Goal: Information Seeking & Learning: Understand process/instructions

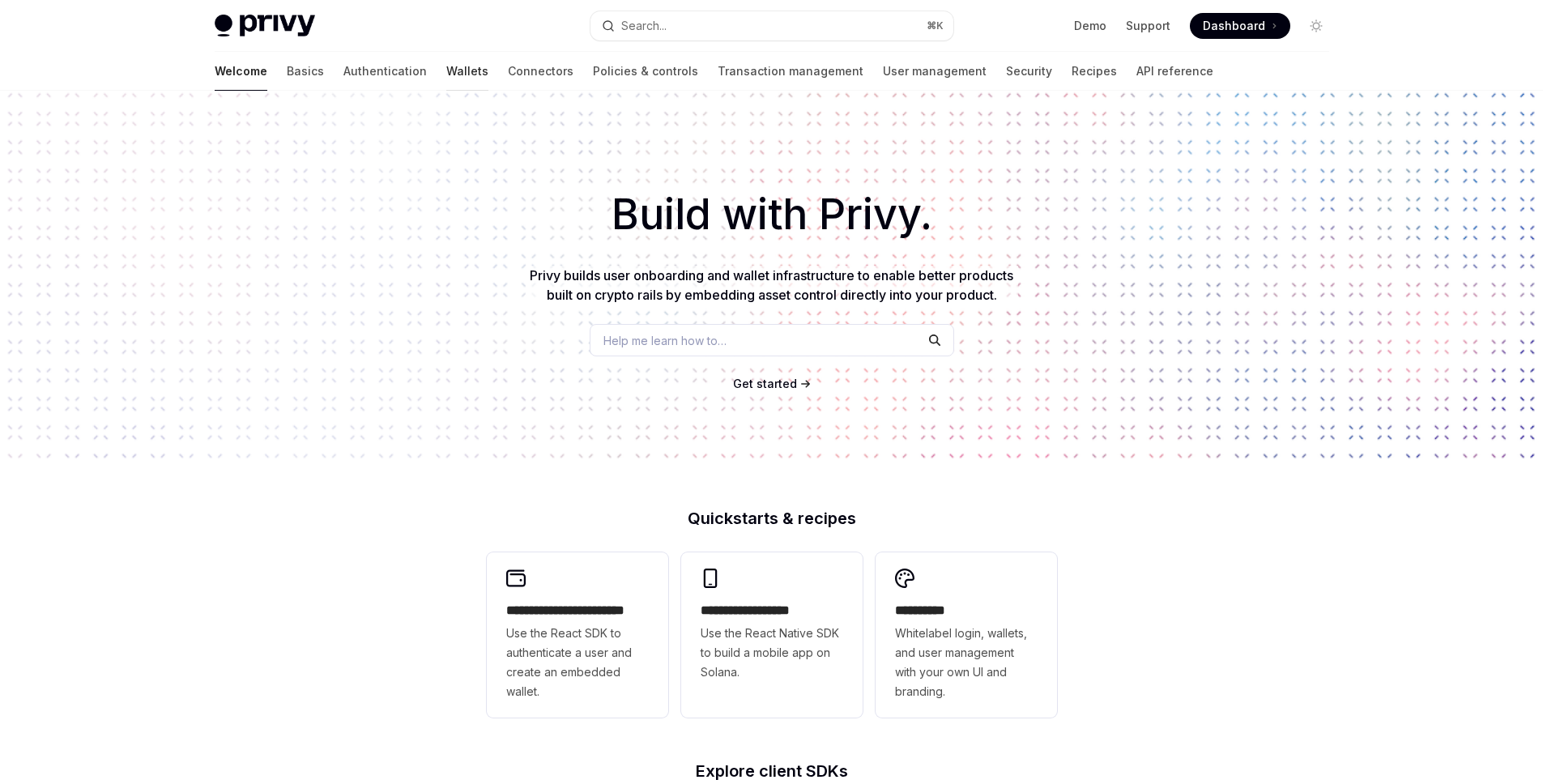
click at [446, 71] on link "Wallets" at bounding box center [466, 72] width 42 height 39
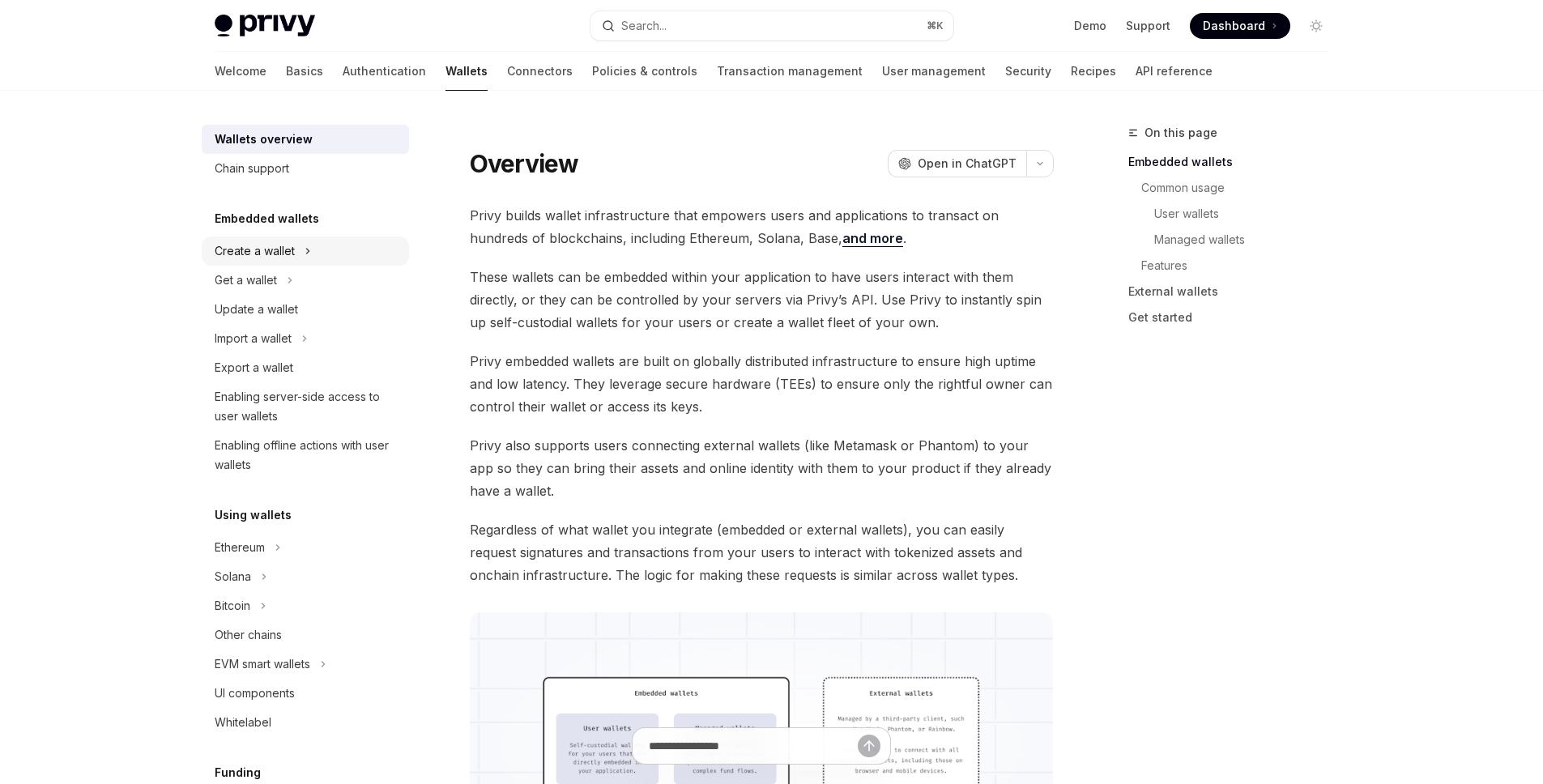
click at [298, 251] on div "Create a wallet" at bounding box center [305, 251] width 207 height 29
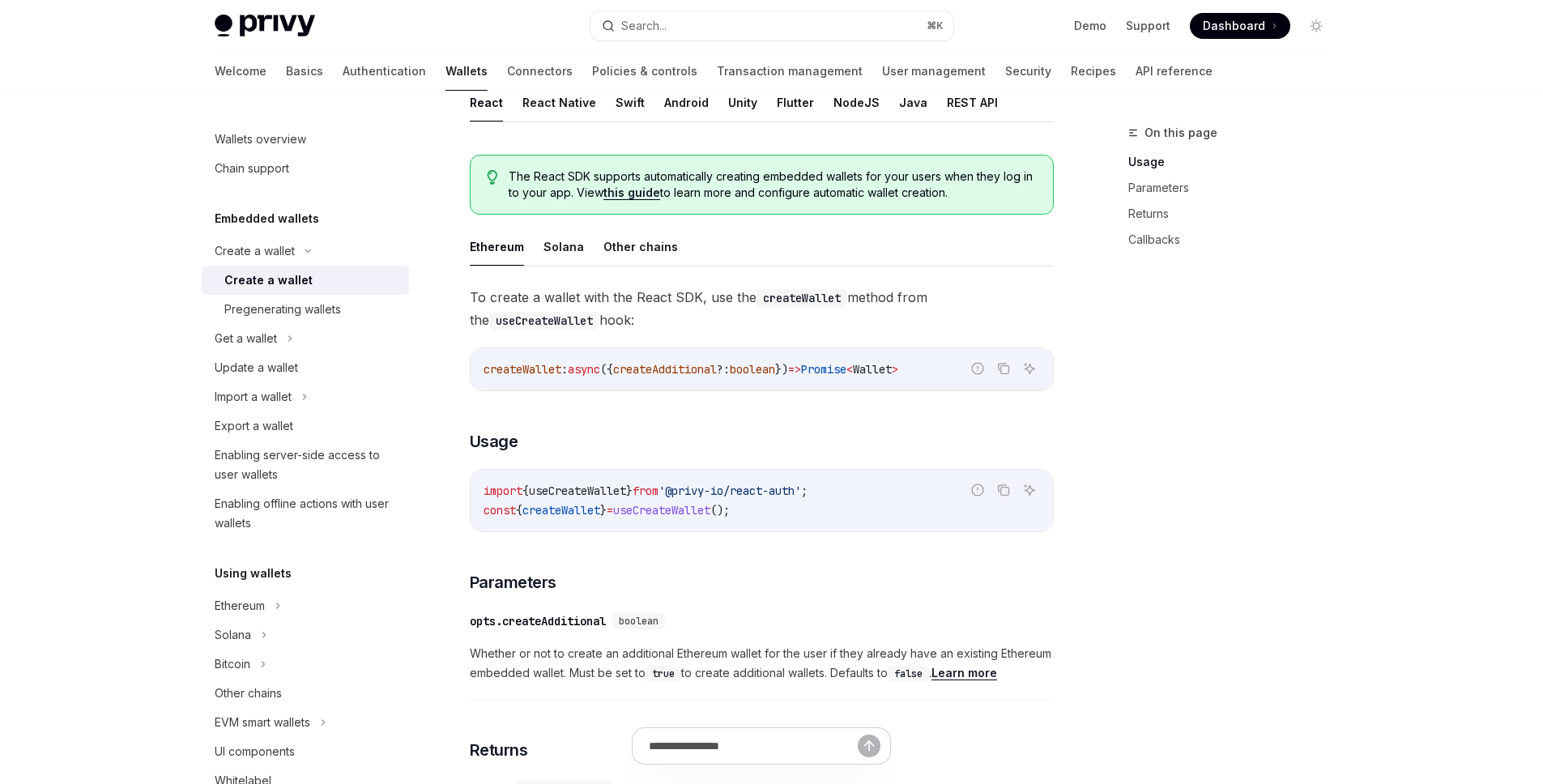
scroll to position [326, 0]
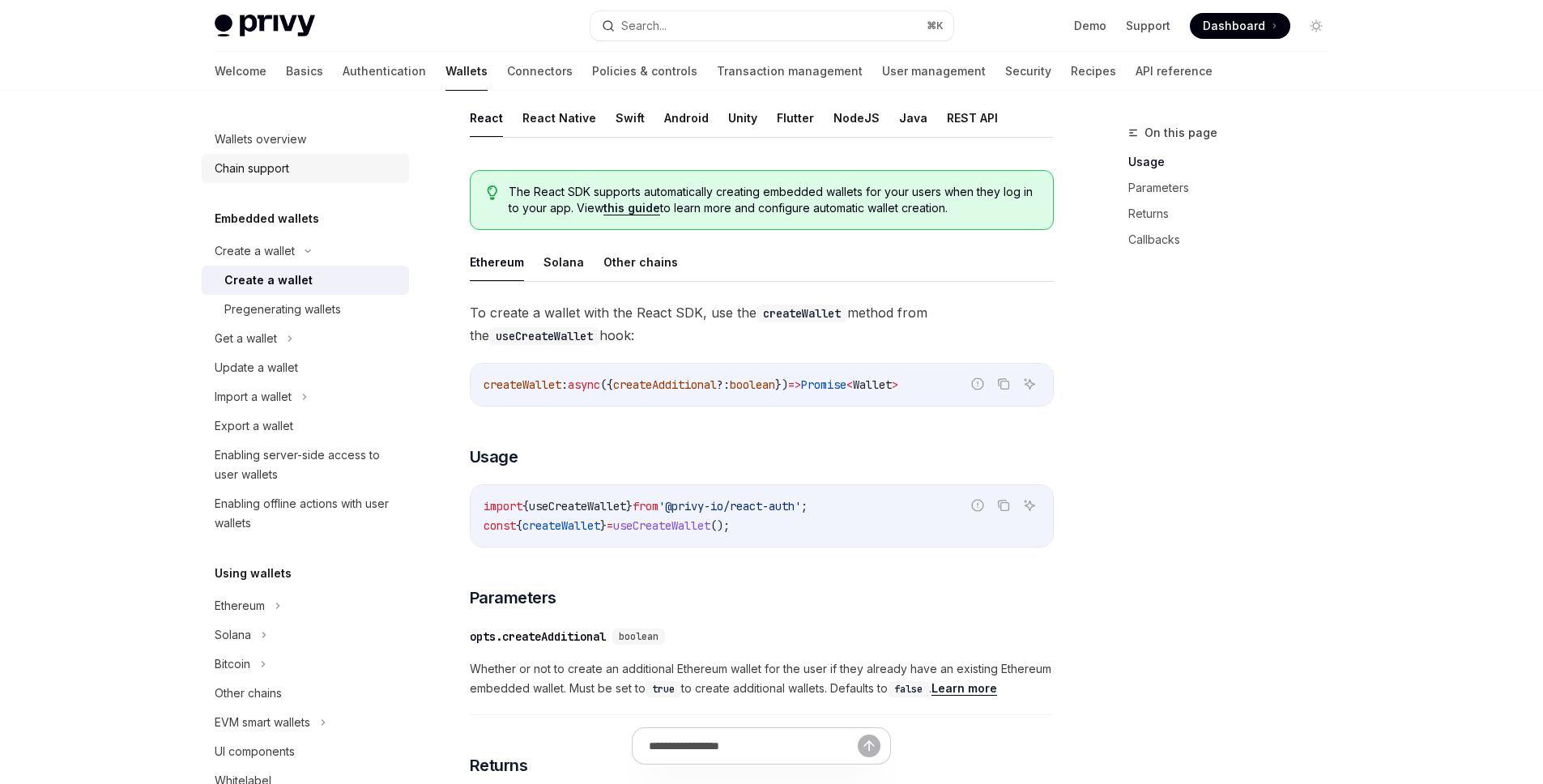
click at [271, 167] on div "Chain support" at bounding box center [251, 168] width 74 height 20
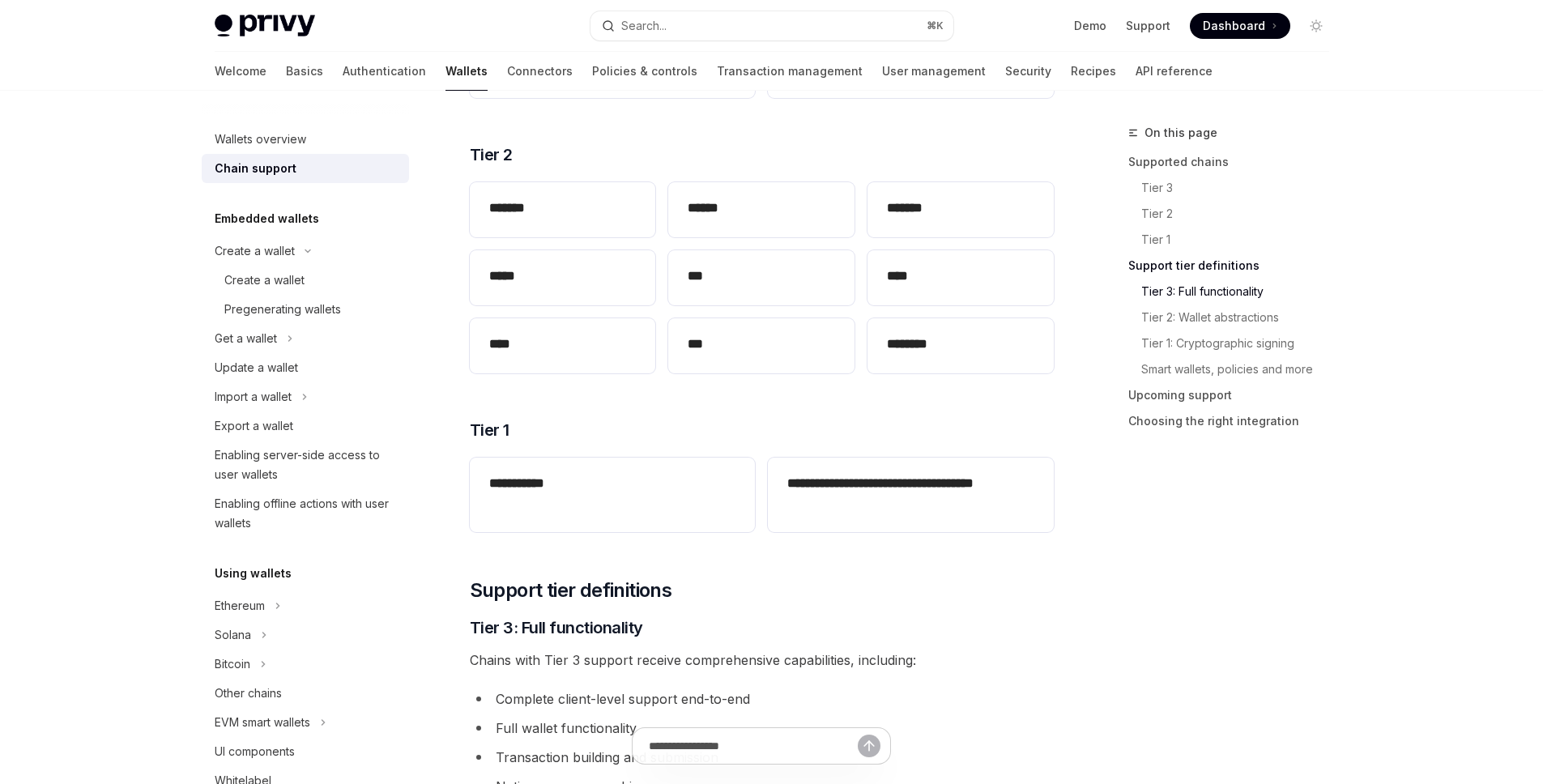
scroll to position [203, 0]
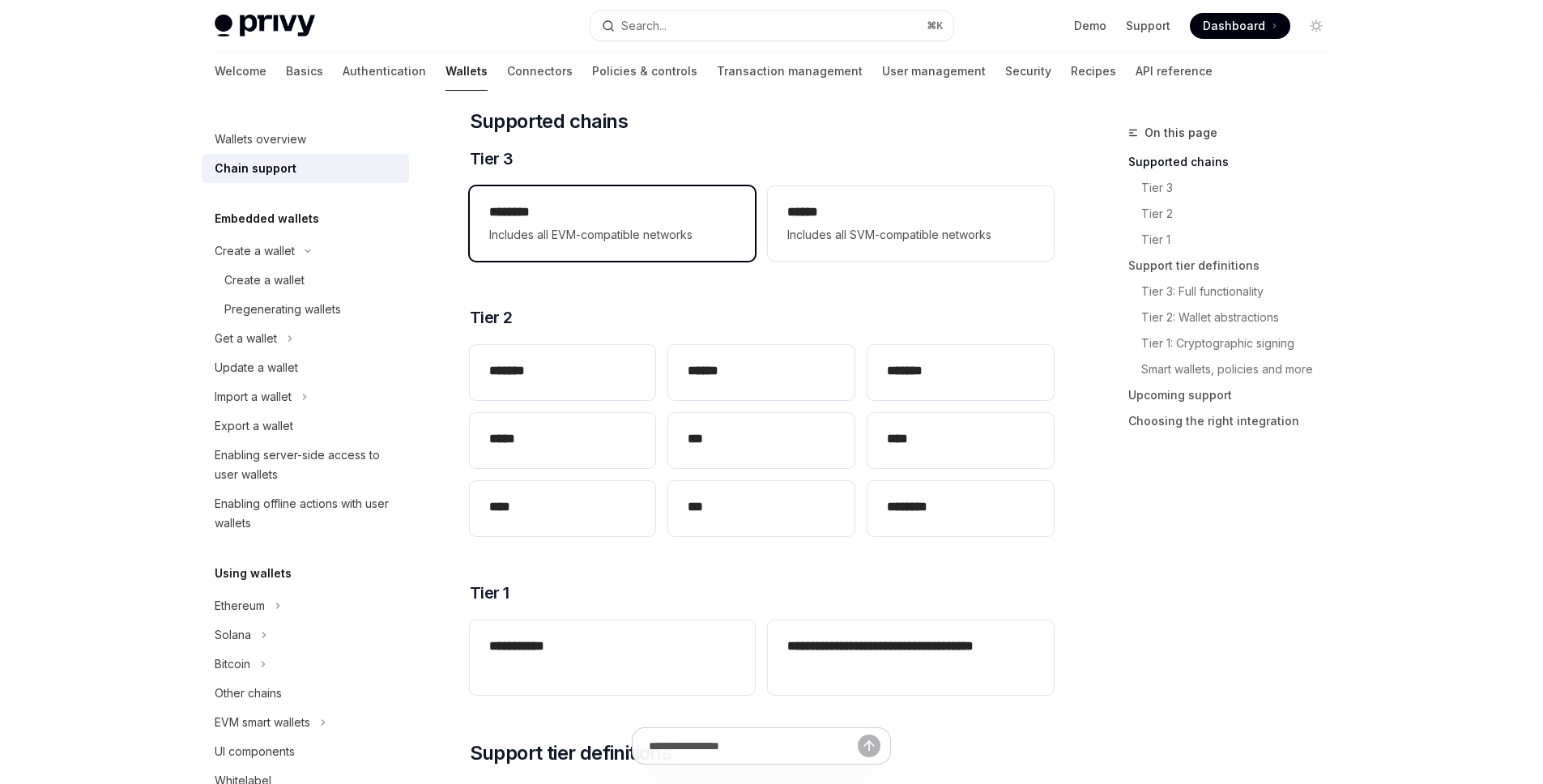
click at [656, 243] on span "Includes all EVM-compatible networks" at bounding box center [612, 234] width 246 height 20
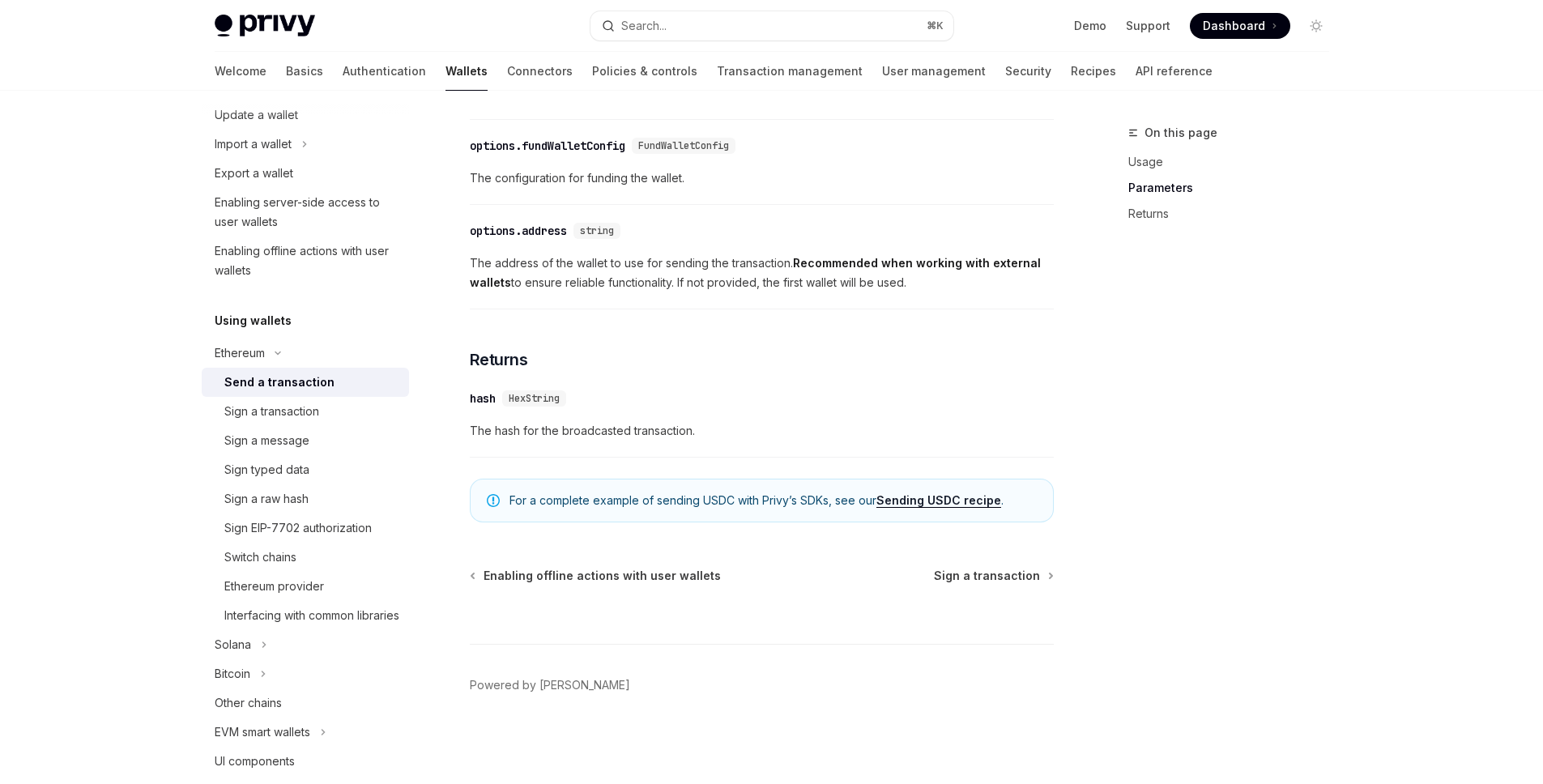
scroll to position [275, 0]
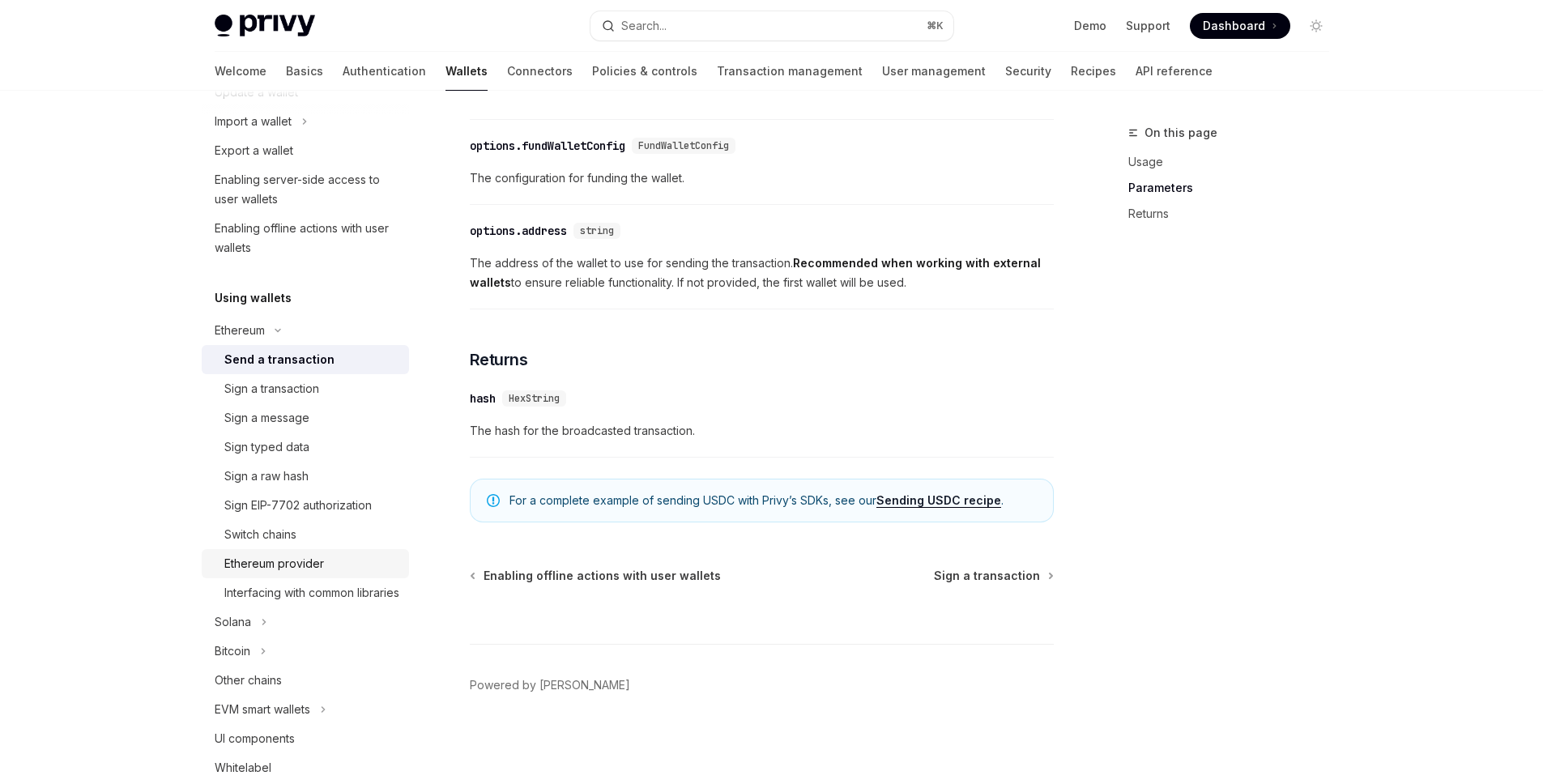
click at [301, 575] on link "Ethereum provider" at bounding box center [305, 563] width 207 height 29
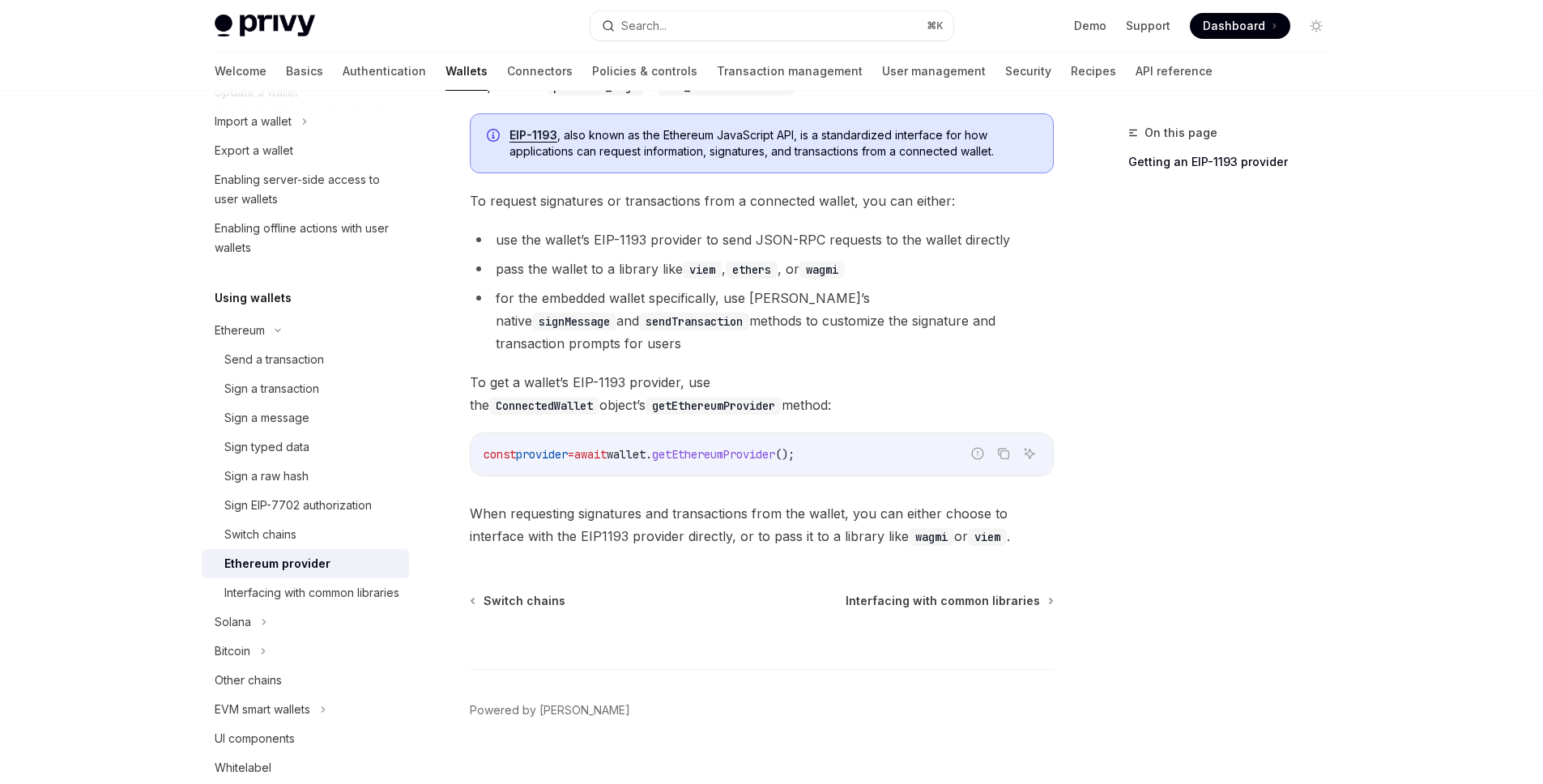
scroll to position [216, 0]
click at [368, 543] on div "Switch chains" at bounding box center [311, 534] width 175 height 20
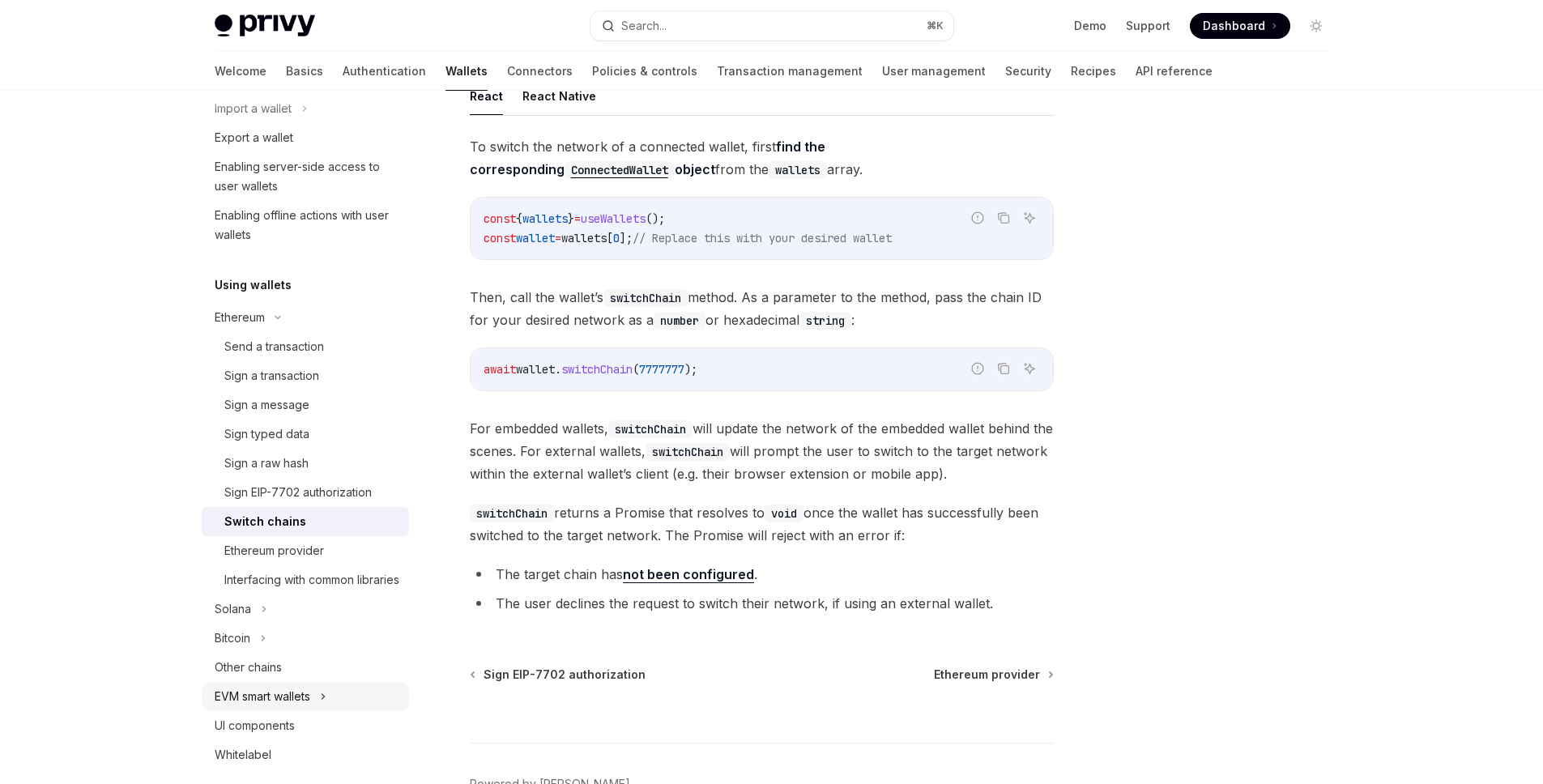
scroll to position [291, 0]
click at [321, 347] on div "Send a transaction" at bounding box center [274, 343] width 100 height 20
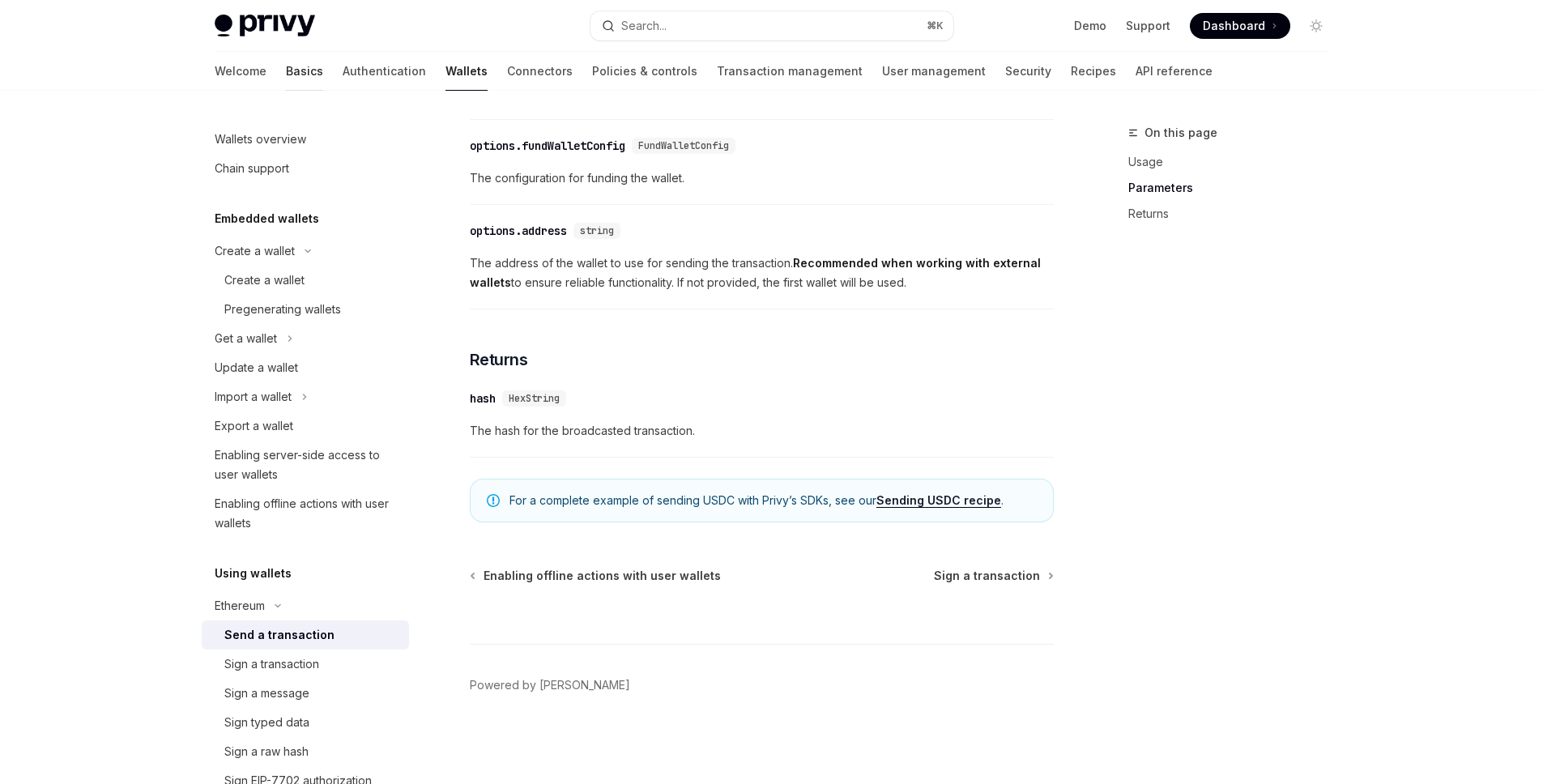
click at [286, 69] on link "Basics" at bounding box center [304, 72] width 38 height 39
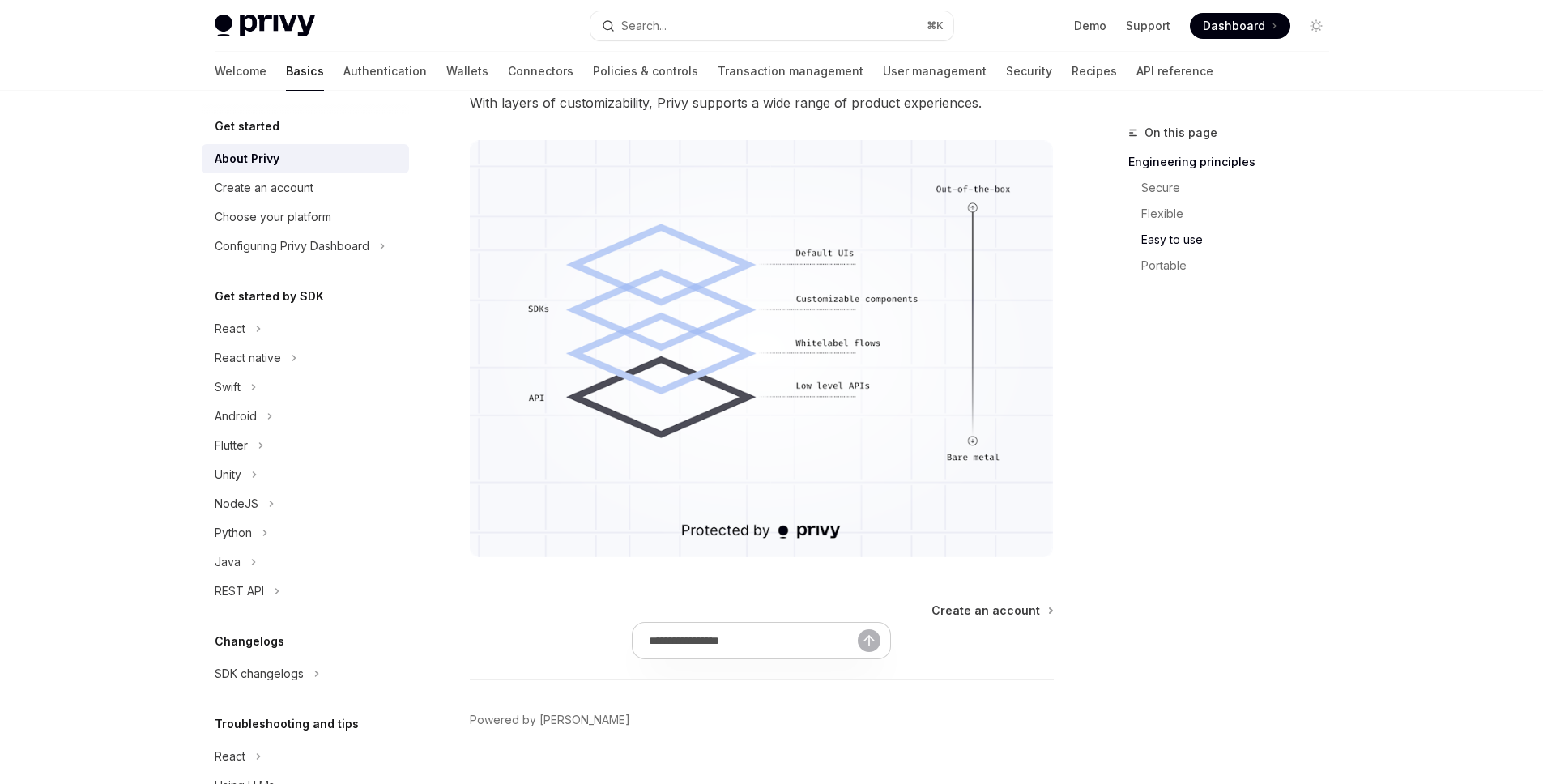
scroll to position [1355, 0]
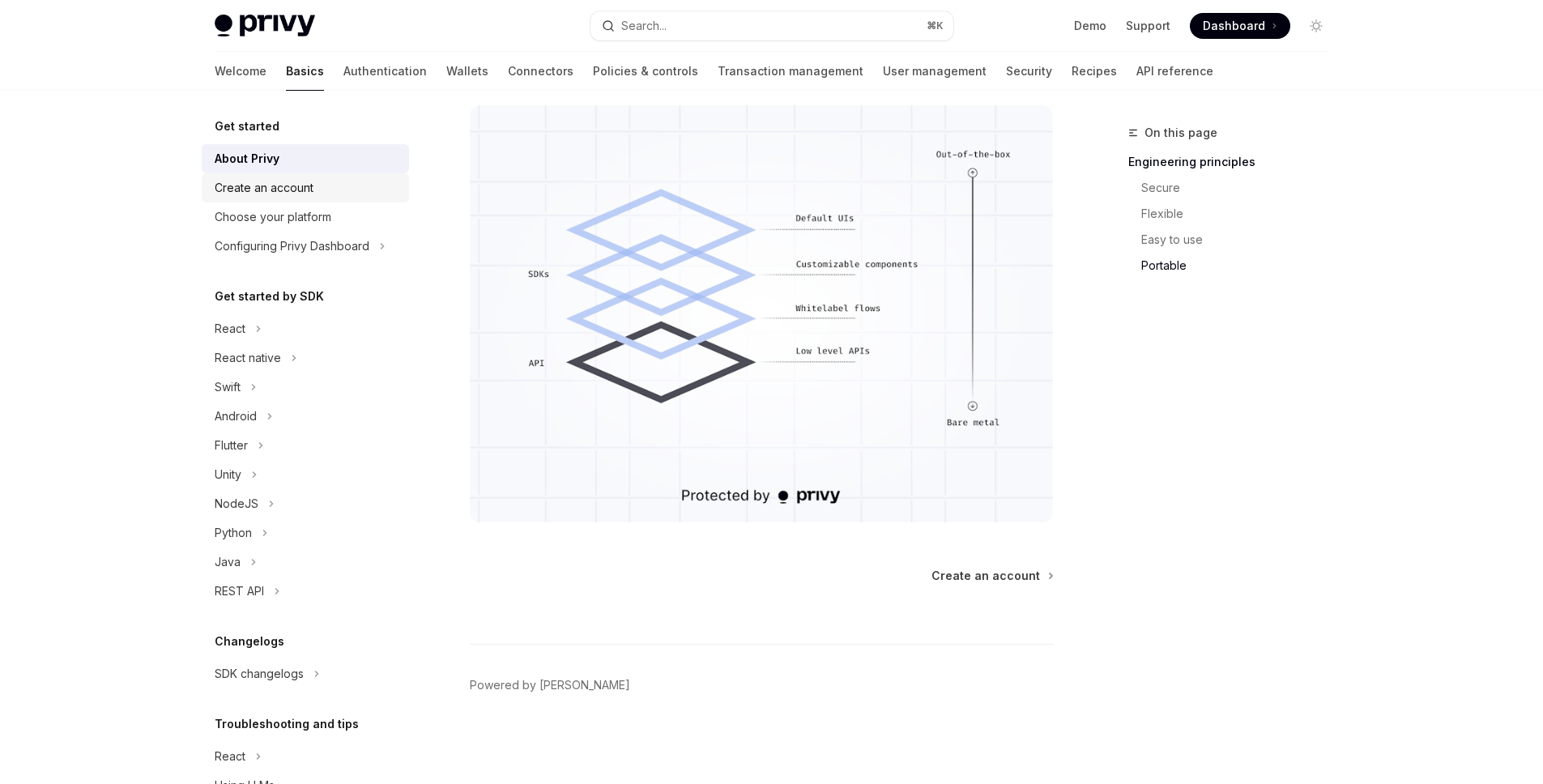
click at [291, 178] on div "Create an account" at bounding box center [264, 187] width 99 height 20
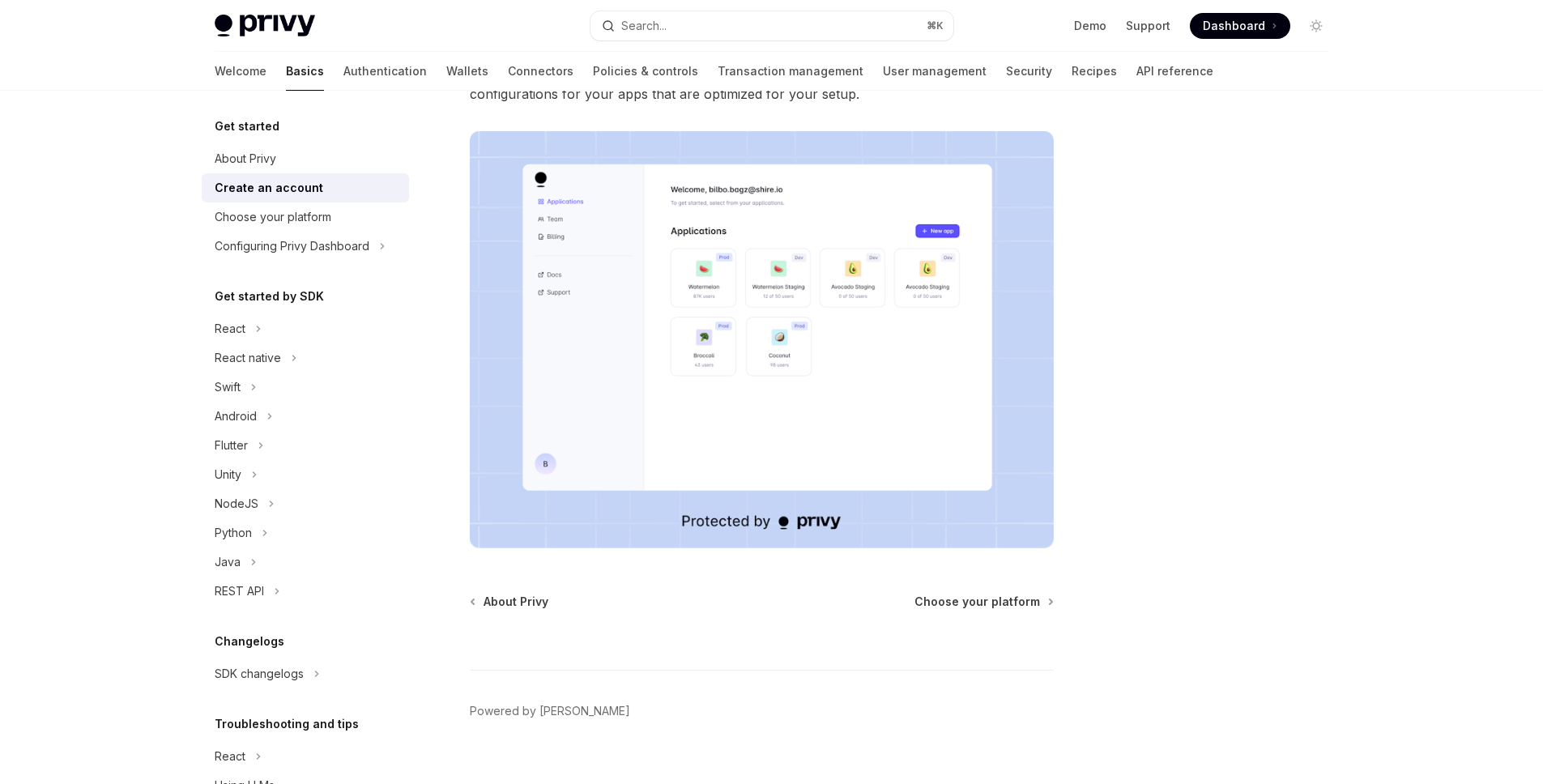
scroll to position [254, 0]
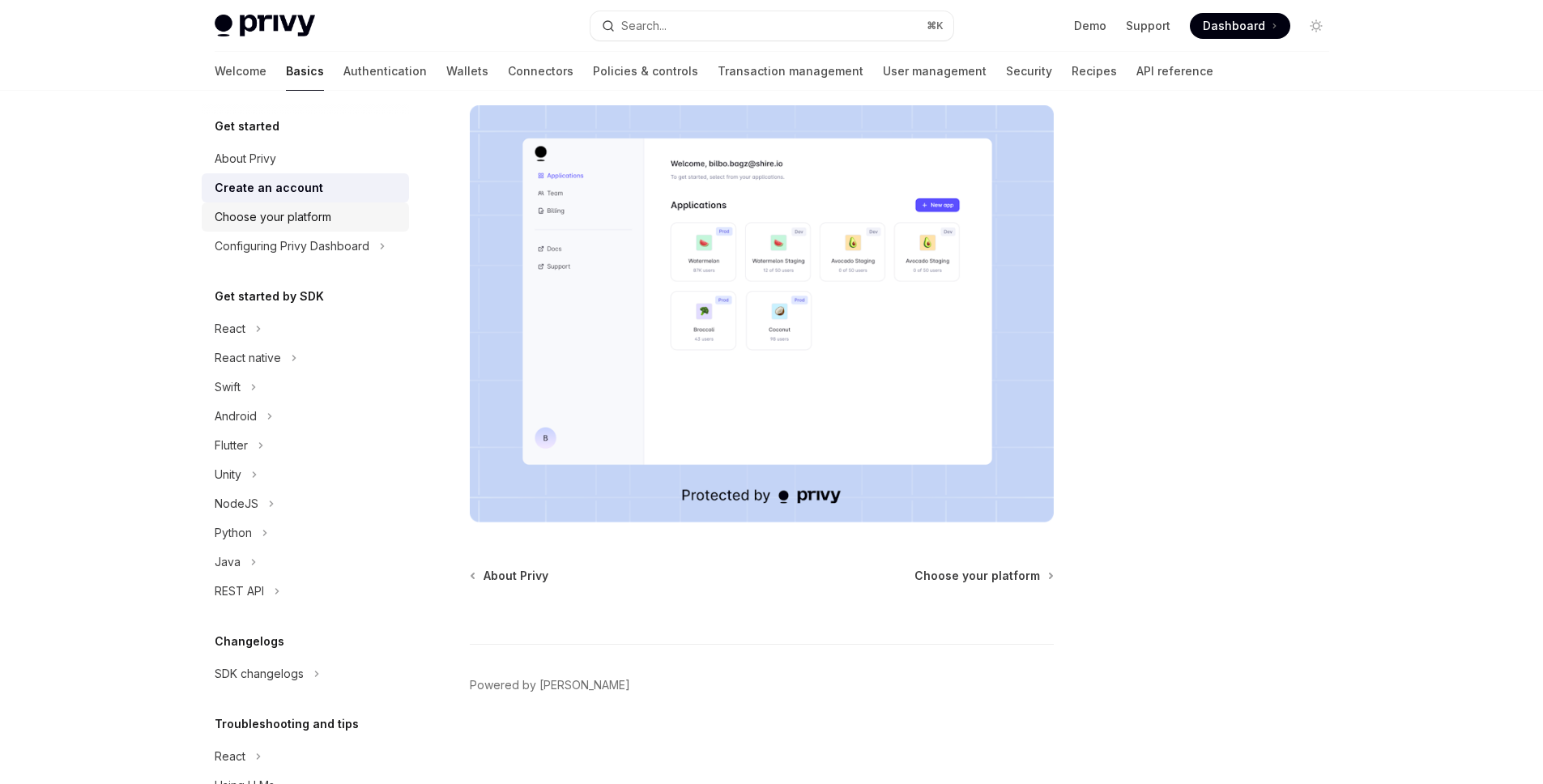
click at [292, 228] on link "Choose your platform" at bounding box center [305, 217] width 207 height 29
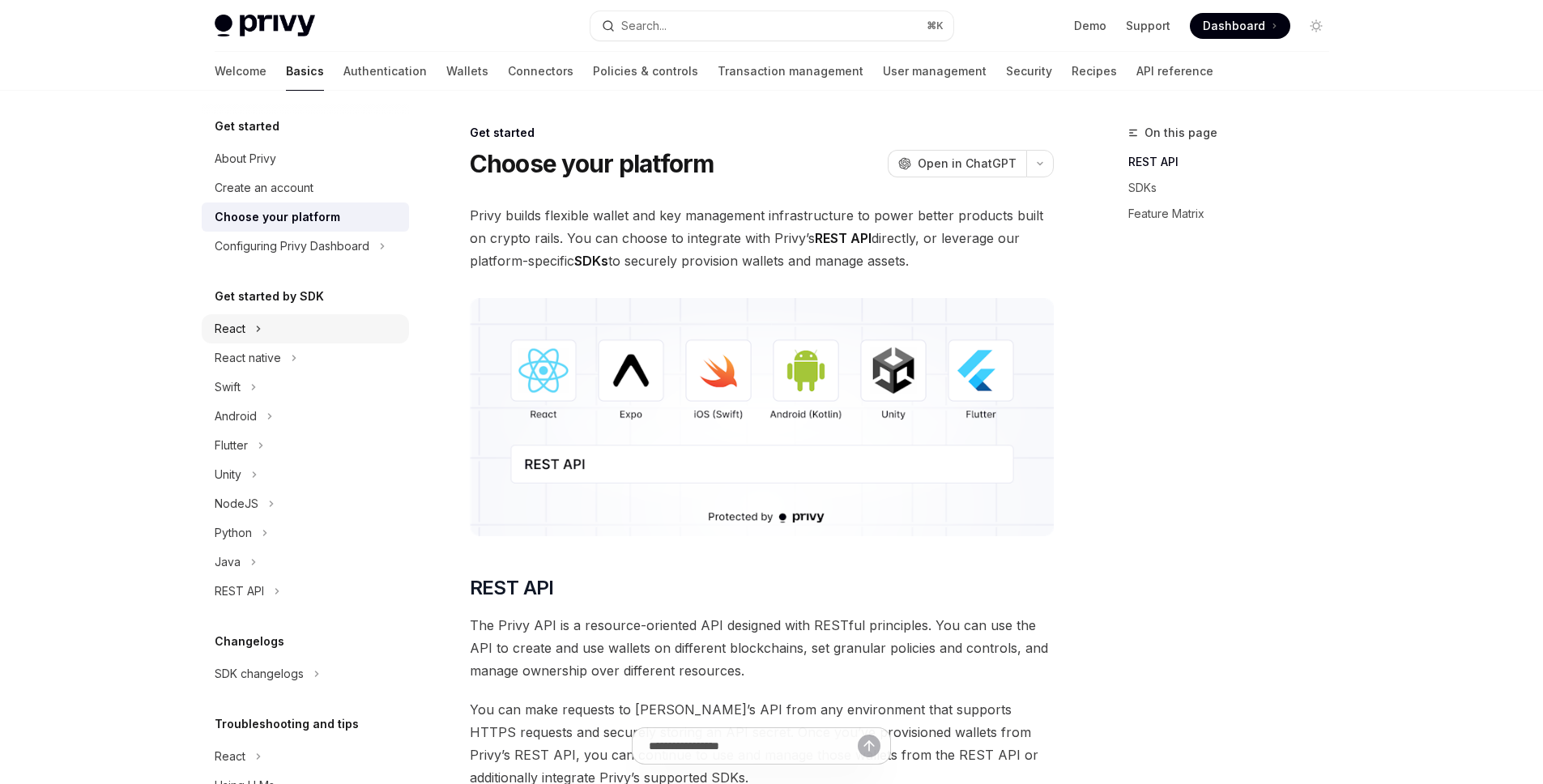
click at [257, 328] on icon at bounding box center [258, 328] width 7 height 20
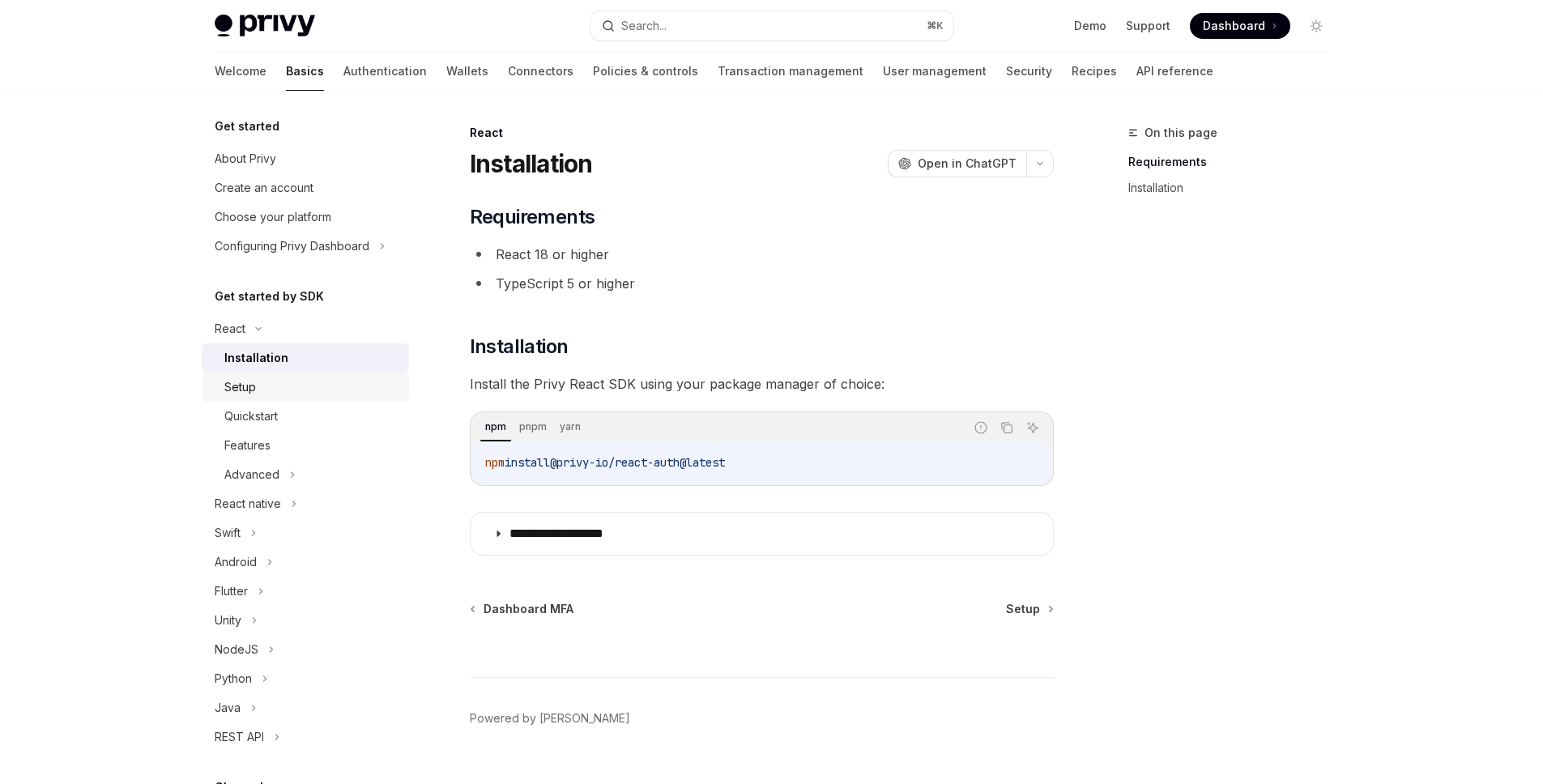
click at [251, 378] on div "Setup" at bounding box center [240, 387] width 32 height 20
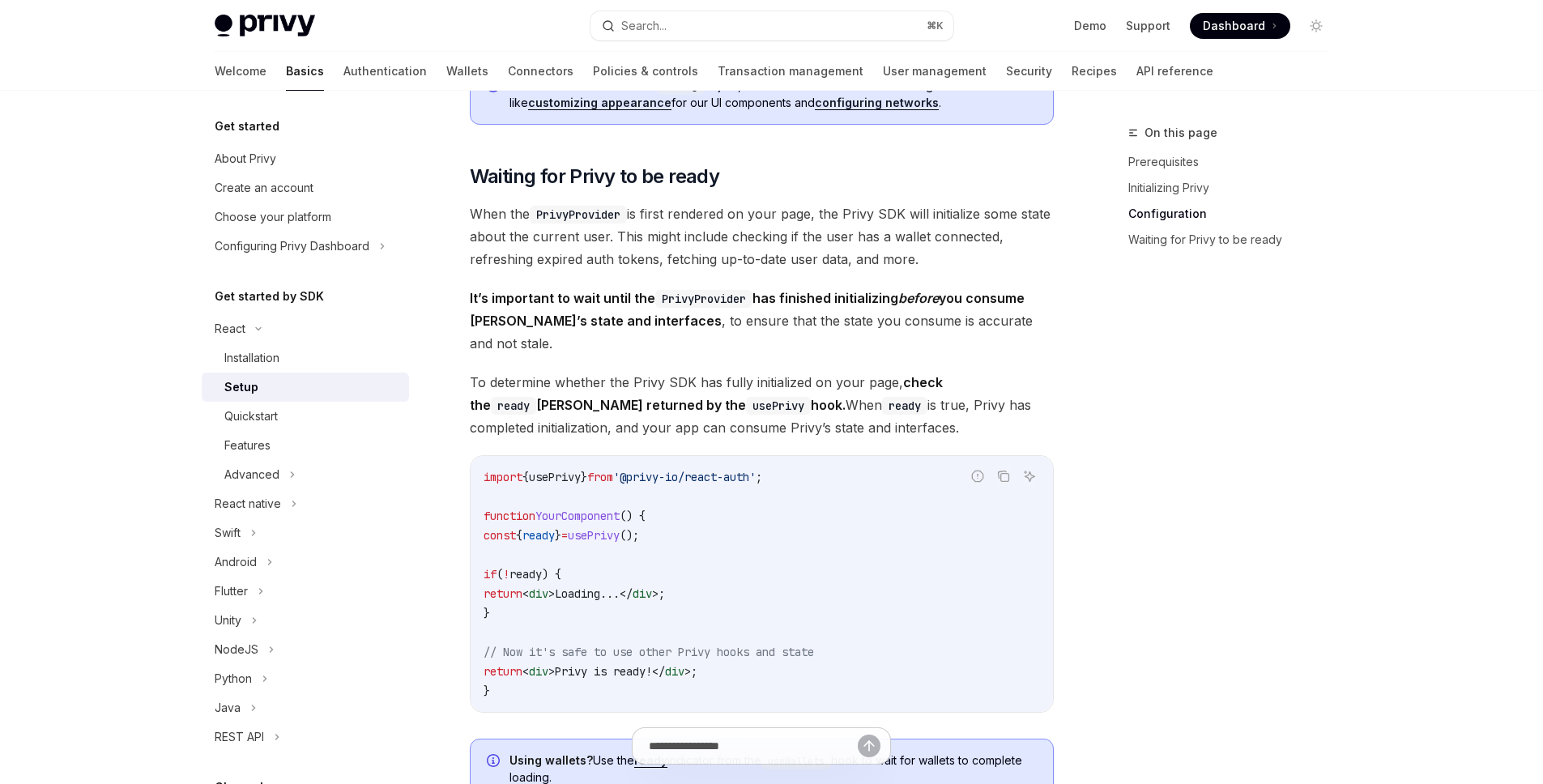
scroll to position [1526, 0]
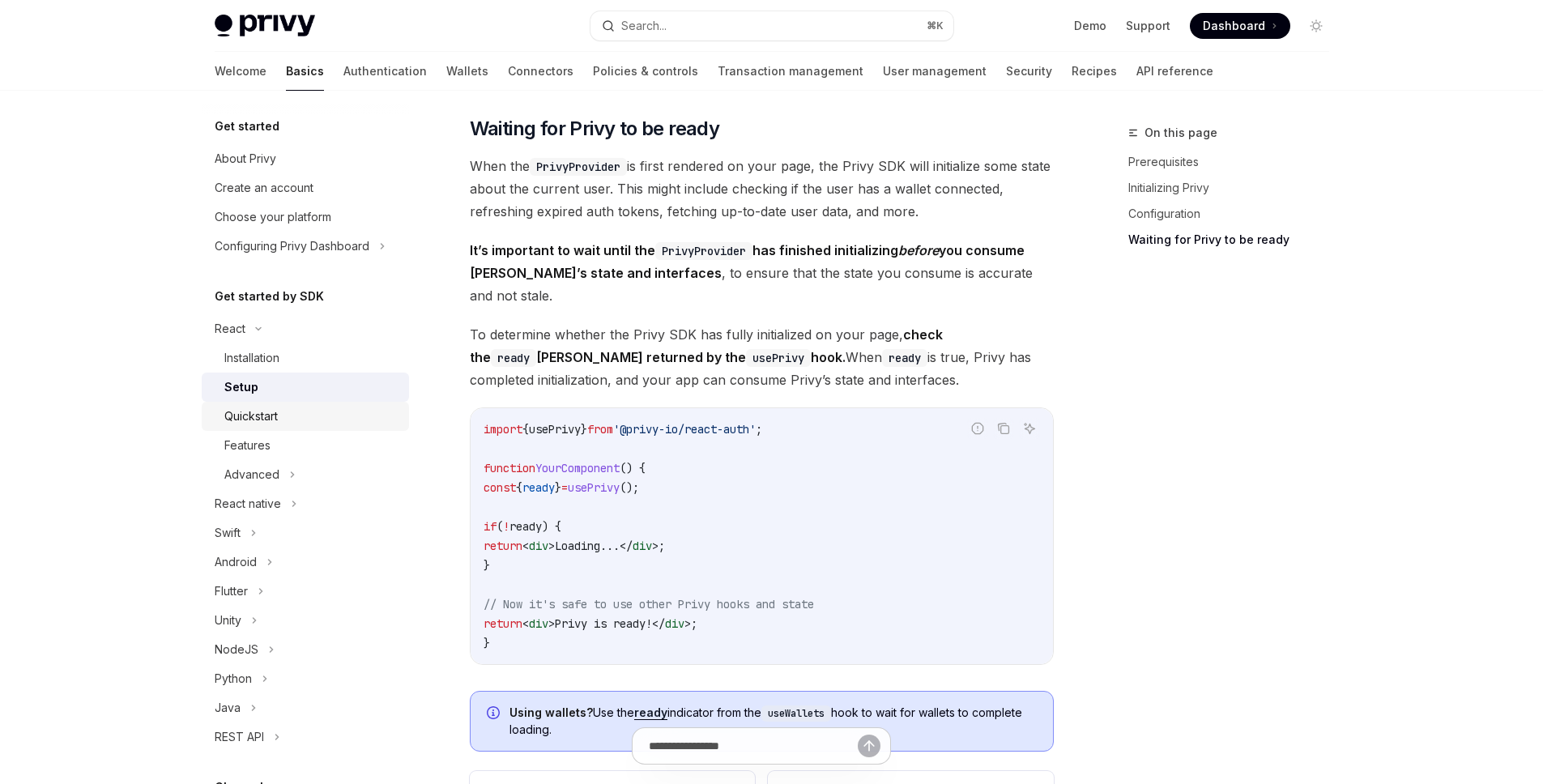
click at [255, 423] on div "Quickstart" at bounding box center [251, 416] width 54 height 20
type textarea "*"
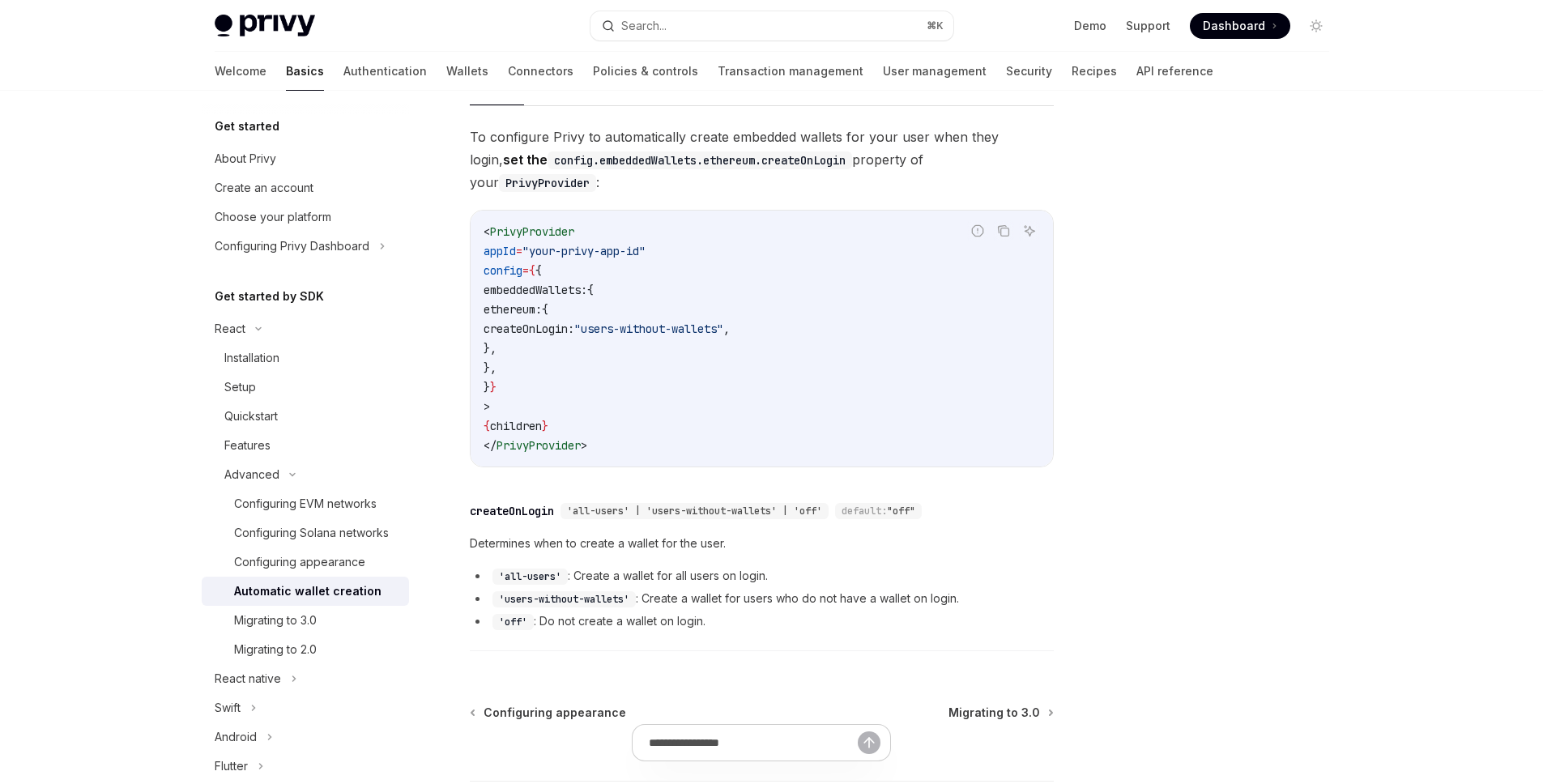
scroll to position [349, 0]
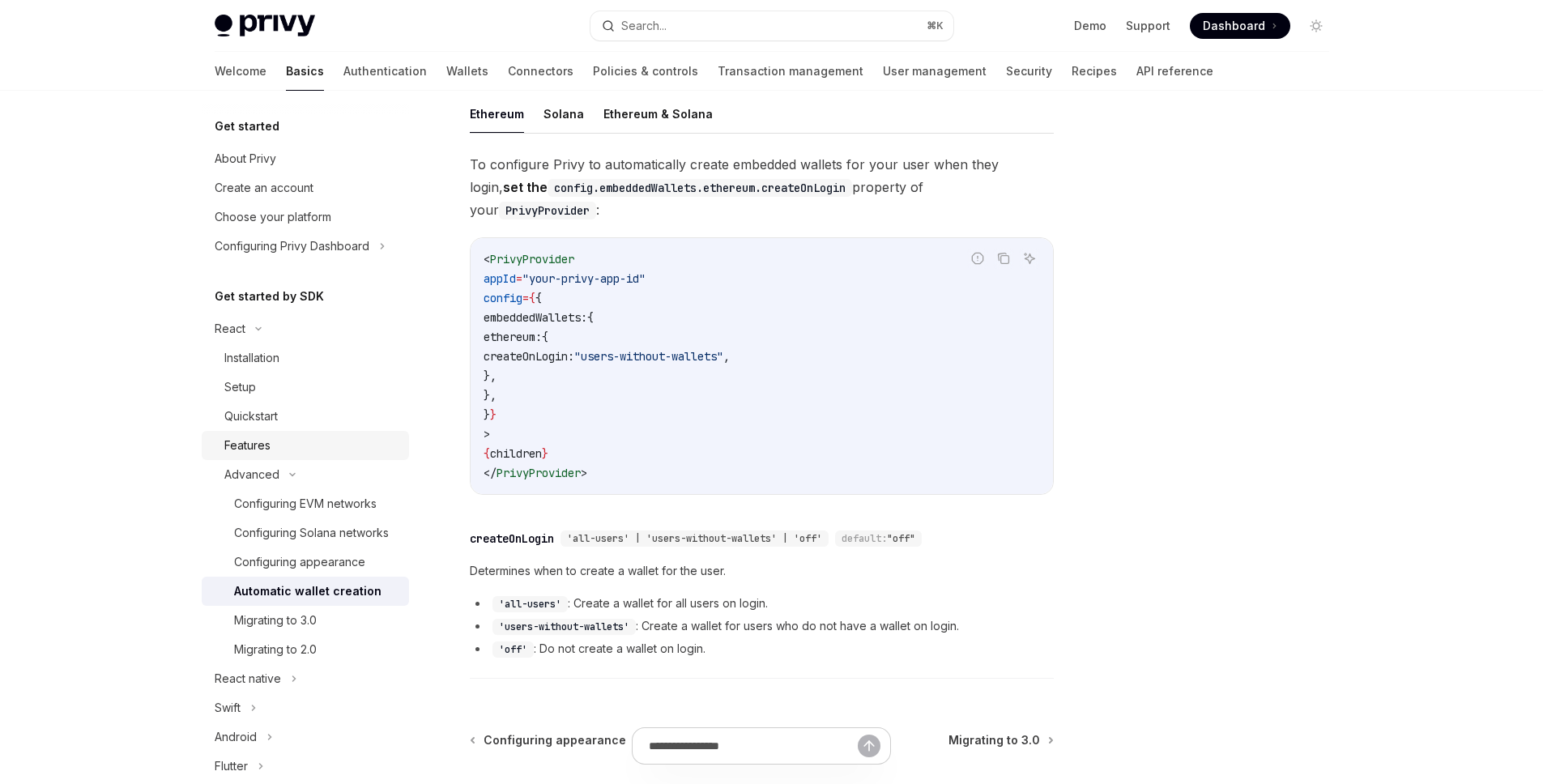
click at [262, 453] on div "Features" at bounding box center [247, 445] width 46 height 20
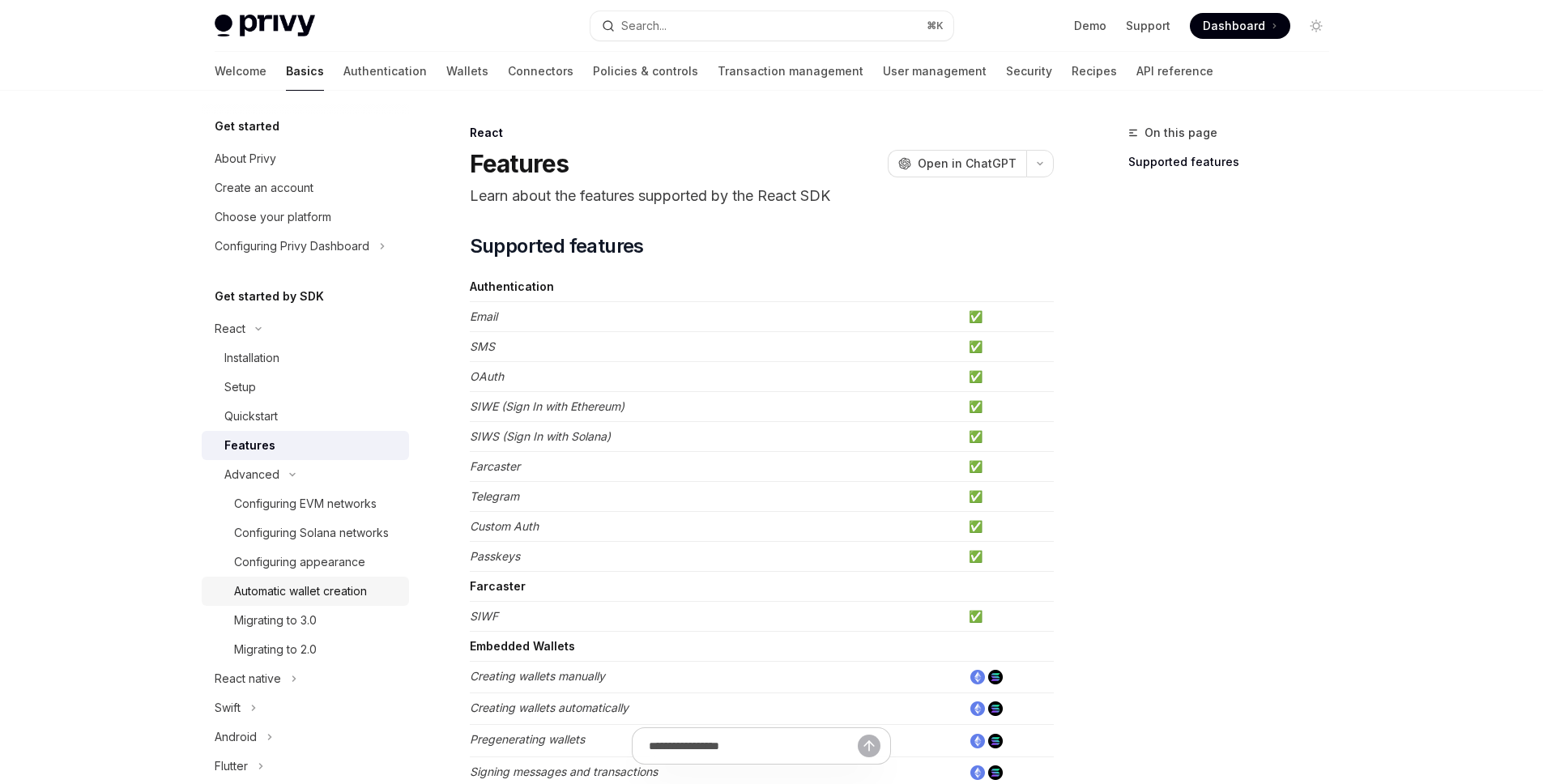
click at [290, 606] on link "Automatic wallet creation" at bounding box center [305, 591] width 207 height 29
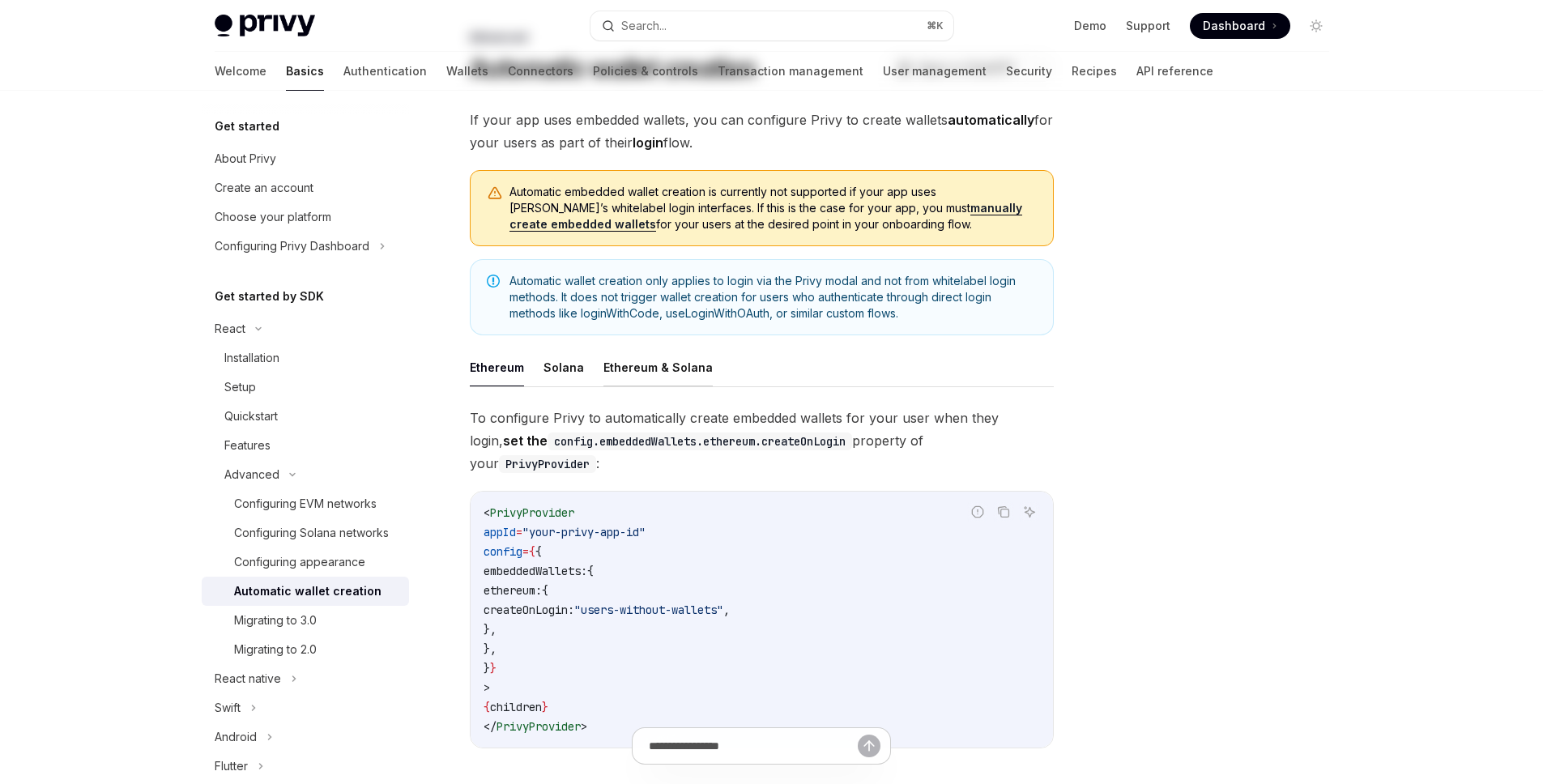
scroll to position [135, 0]
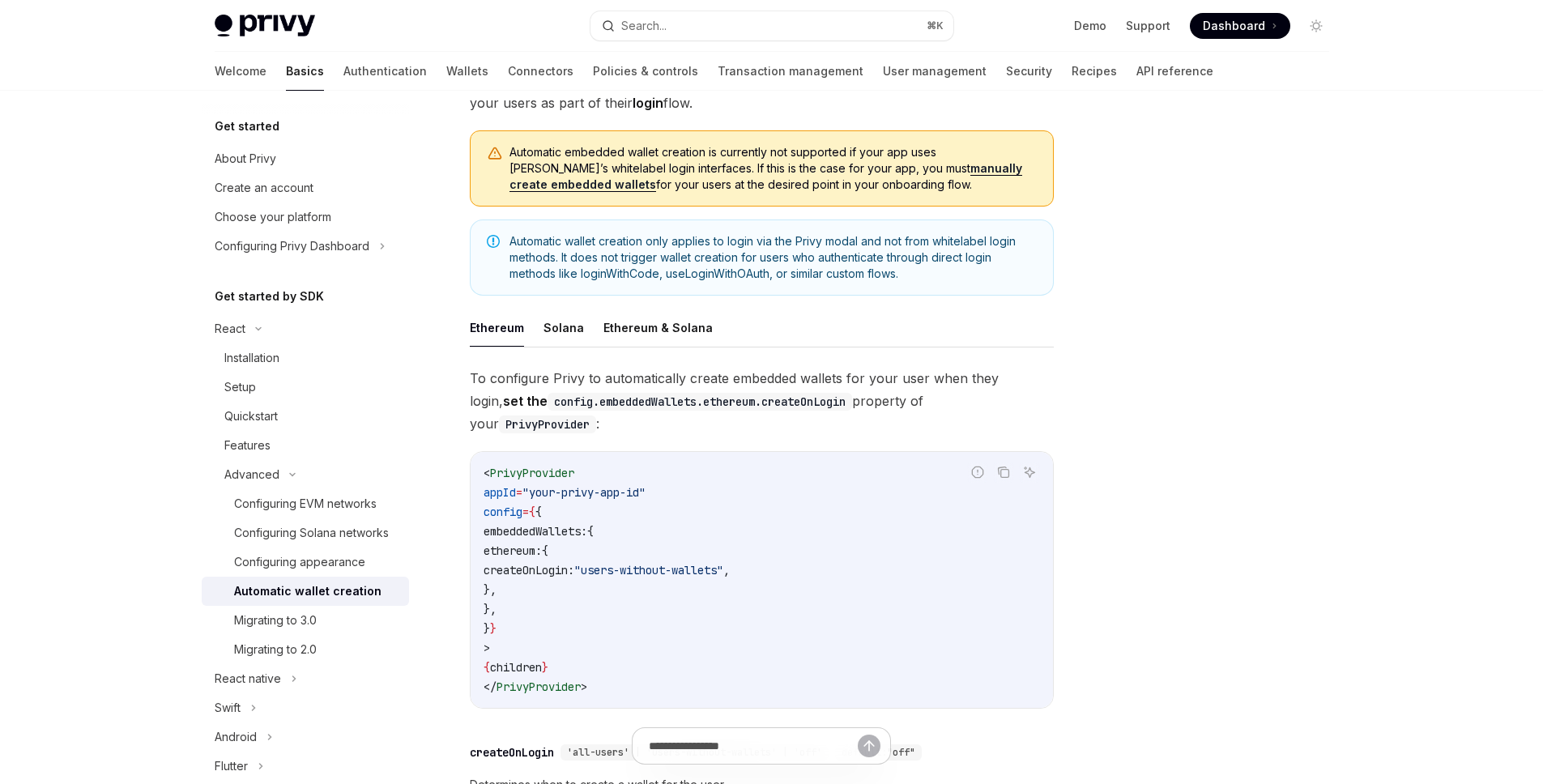
click at [872, 171] on link "manually create embedded wallets" at bounding box center [766, 176] width 512 height 31
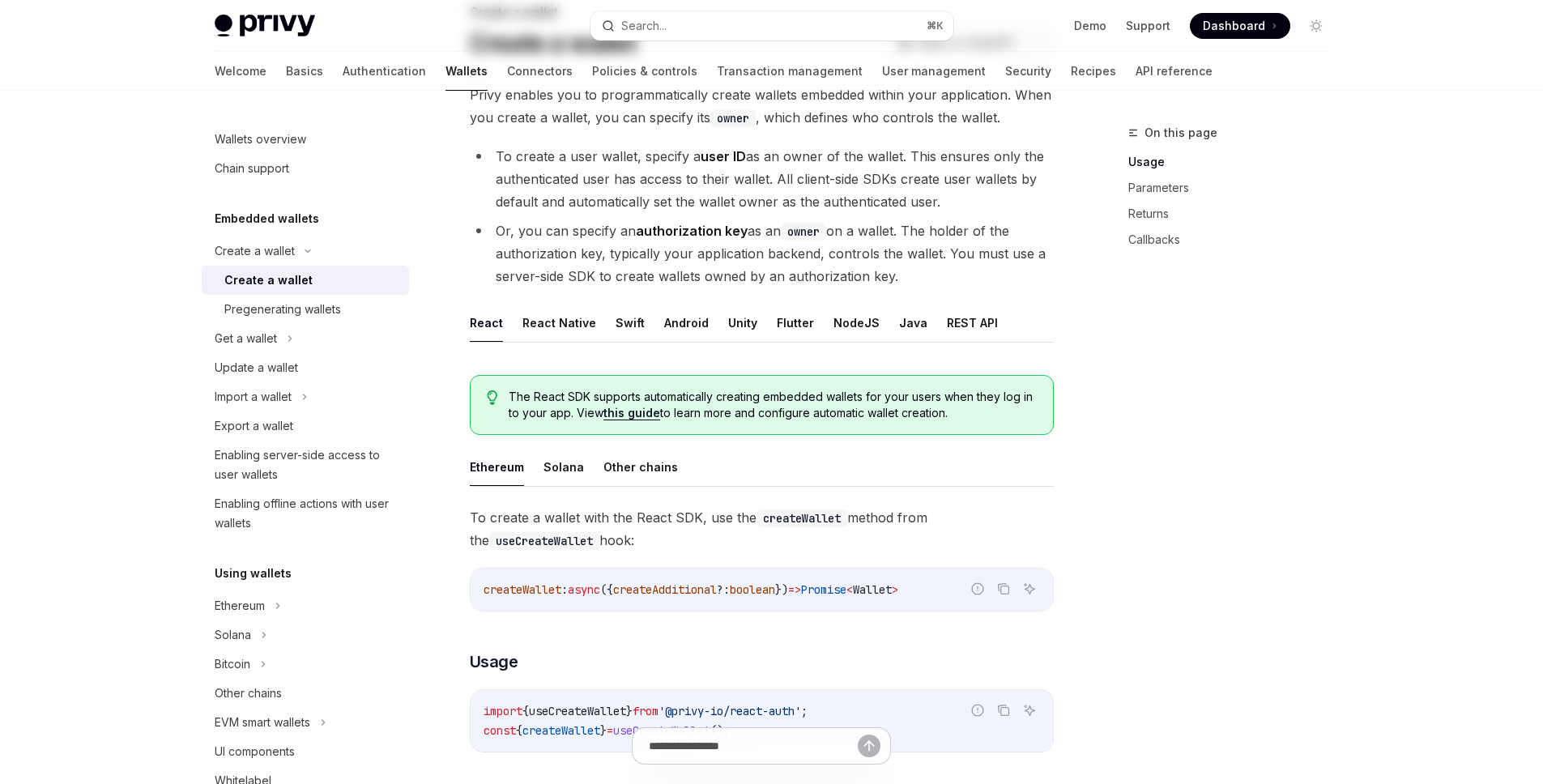
scroll to position [149, 0]
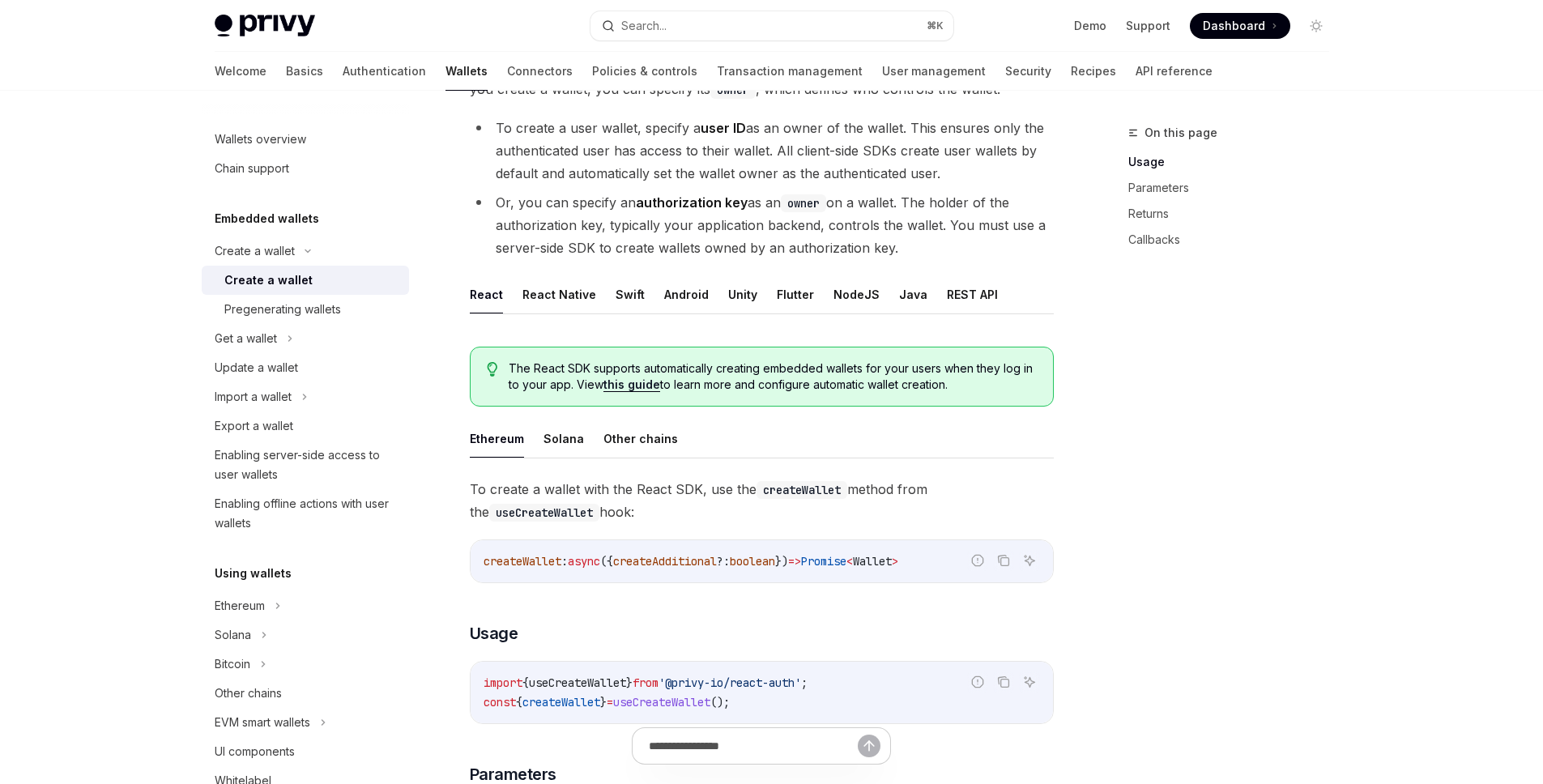
click at [600, 559] on span "async" at bounding box center [584, 561] width 32 height 14
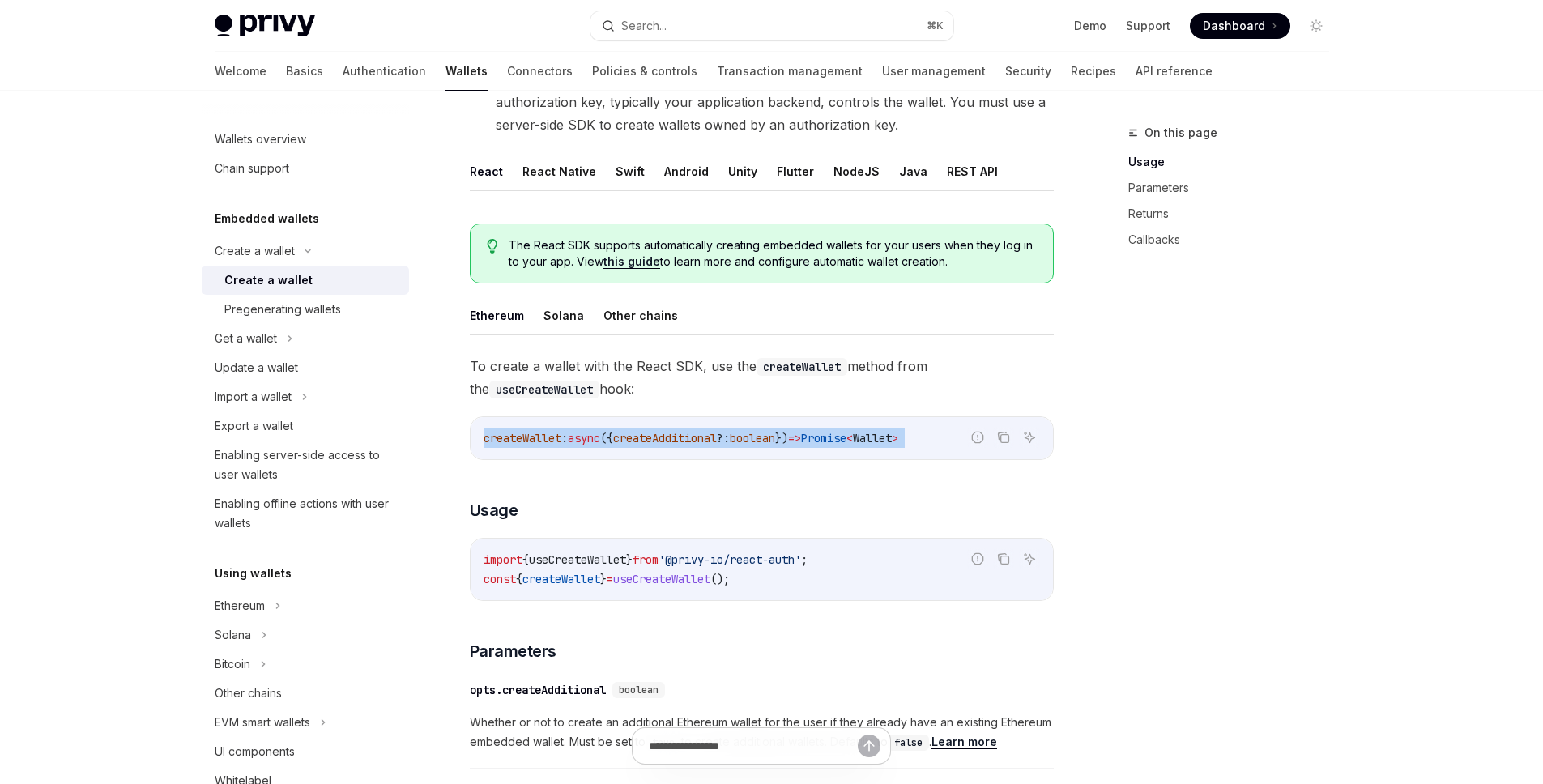
scroll to position [298, 0]
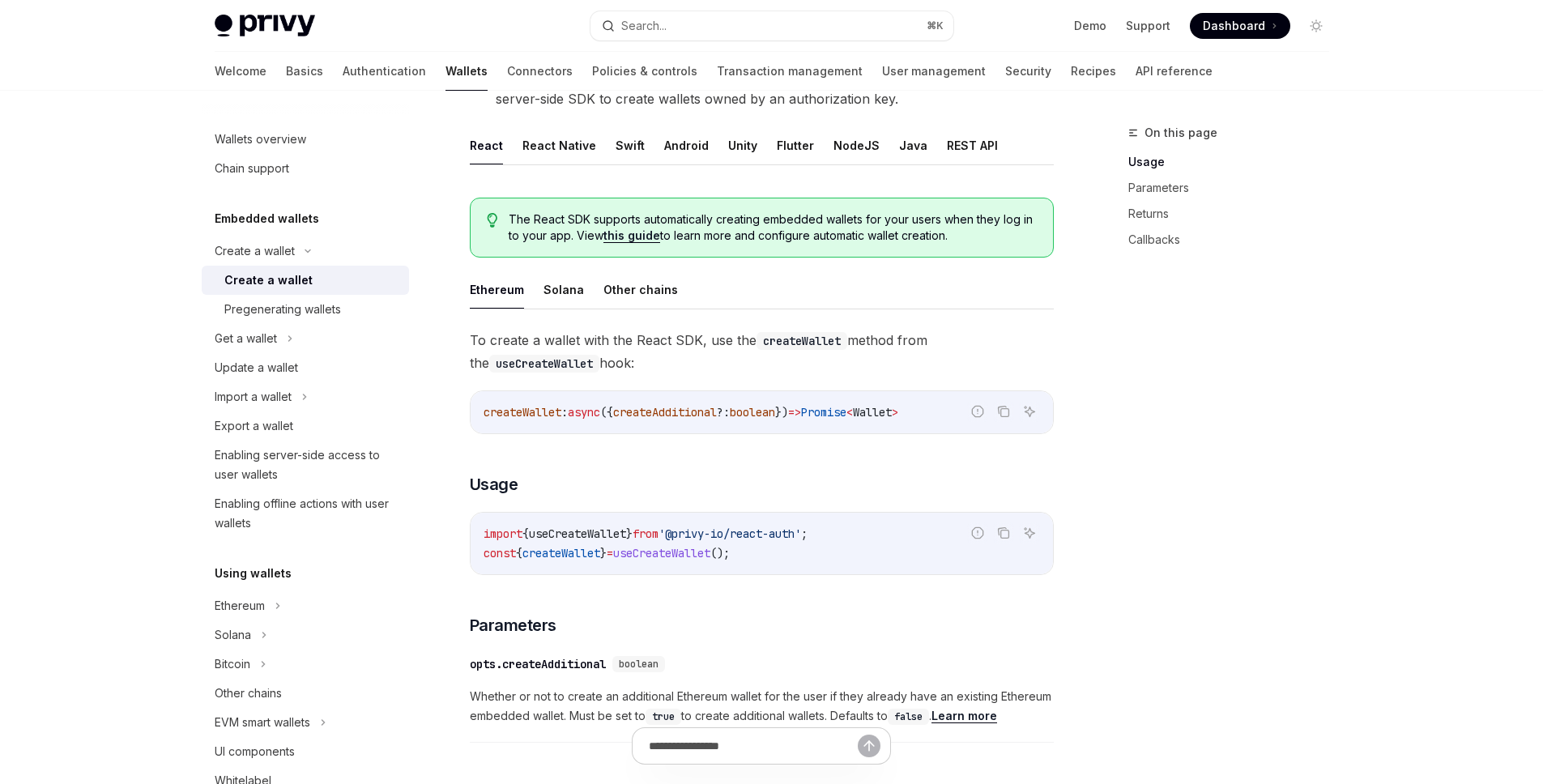
click at [600, 559] on span "createWallet" at bounding box center [561, 552] width 78 height 14
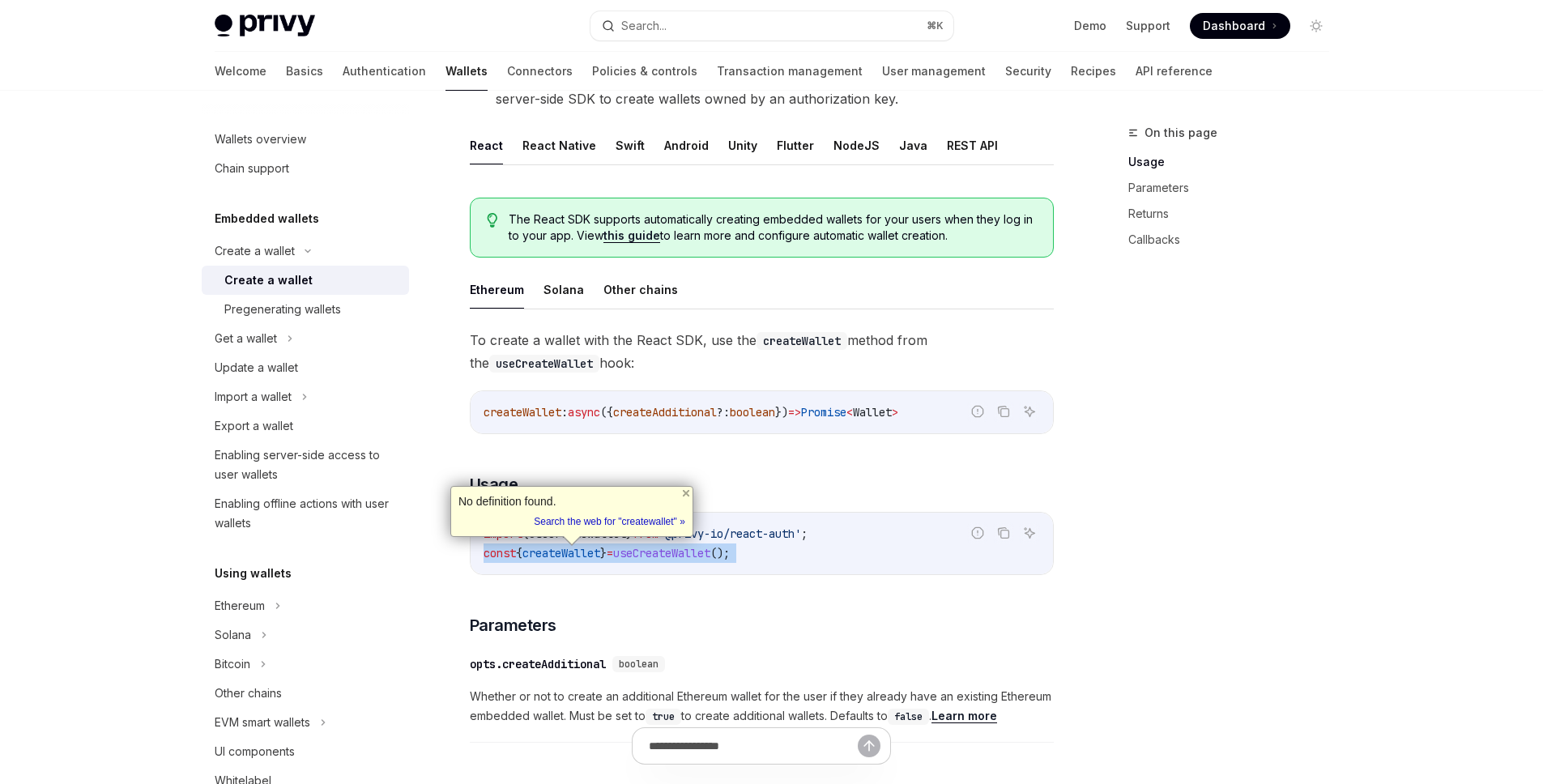
click at [600, 559] on span "createWallet" at bounding box center [561, 552] width 78 height 14
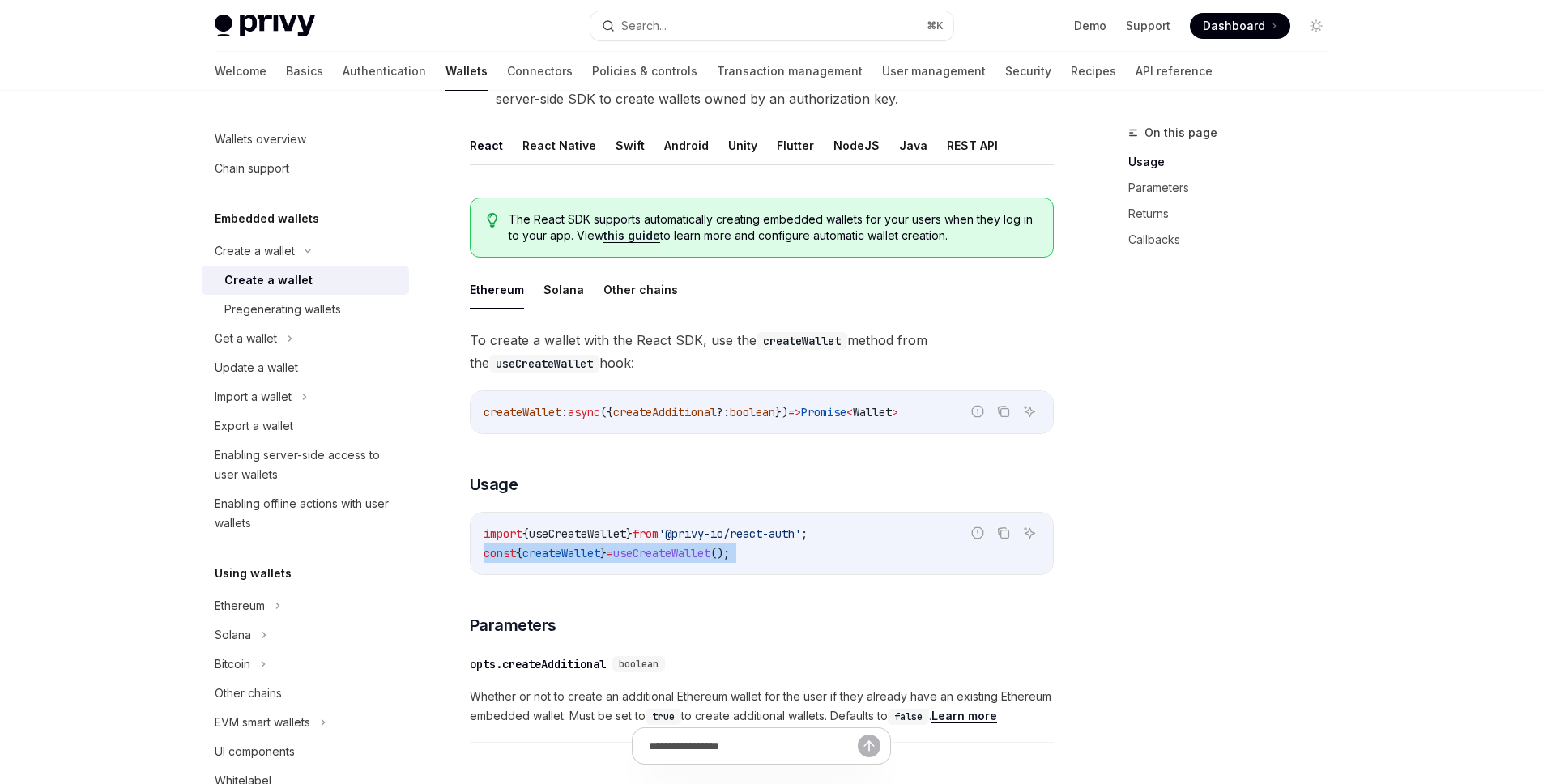
click at [600, 559] on span "createWallet" at bounding box center [561, 552] width 78 height 14
drag, startPoint x: 825, startPoint y: 560, endPoint x: 447, endPoint y: 520, distance: 380.1
click at [447, 520] on div "Create a wallet Create a wallet OpenAI Open in ChatGPT OpenAI Open in ChatGPT P…" at bounding box center [610, 731] width 894 height 1813
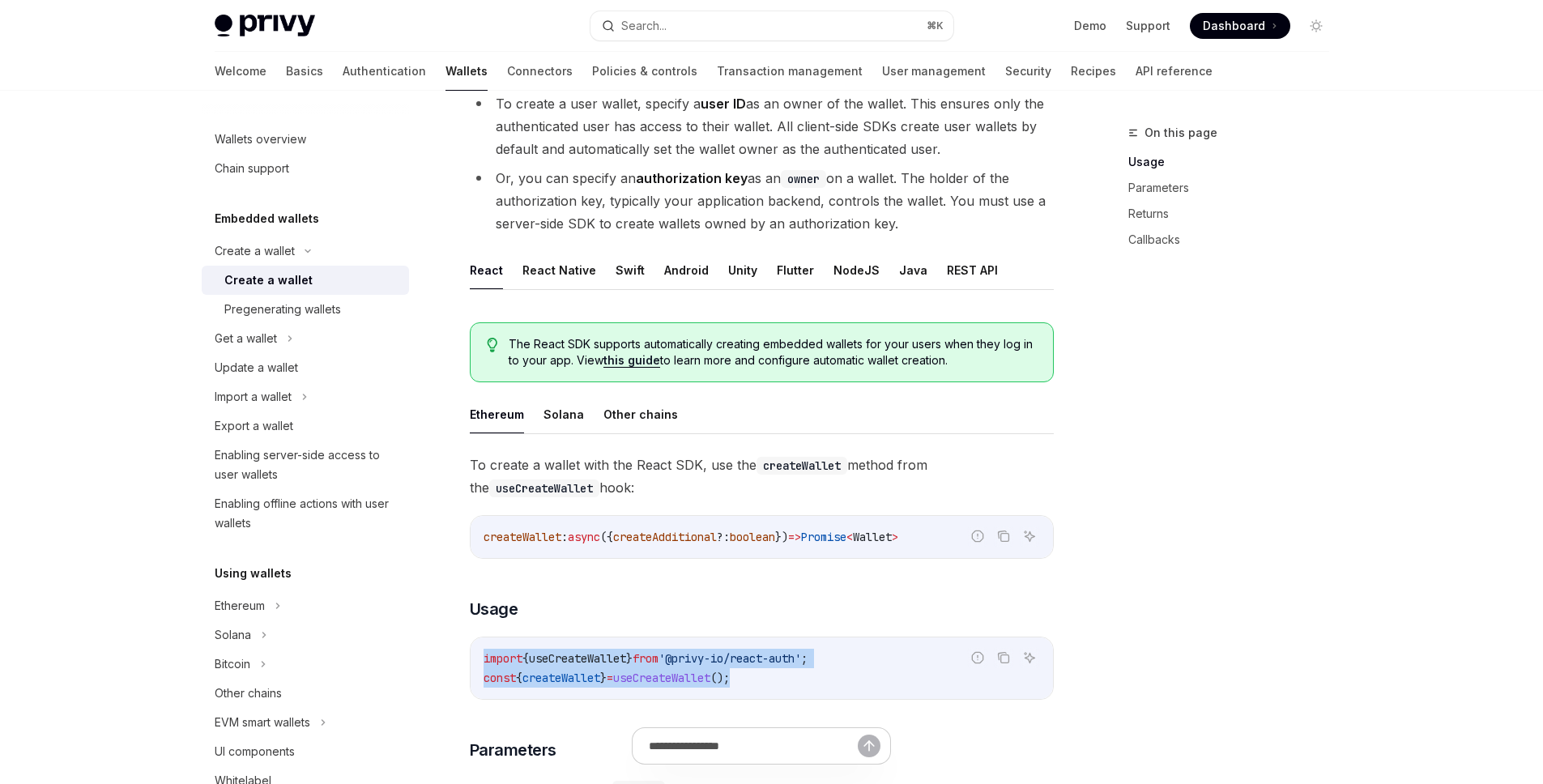
scroll to position [170, 0]
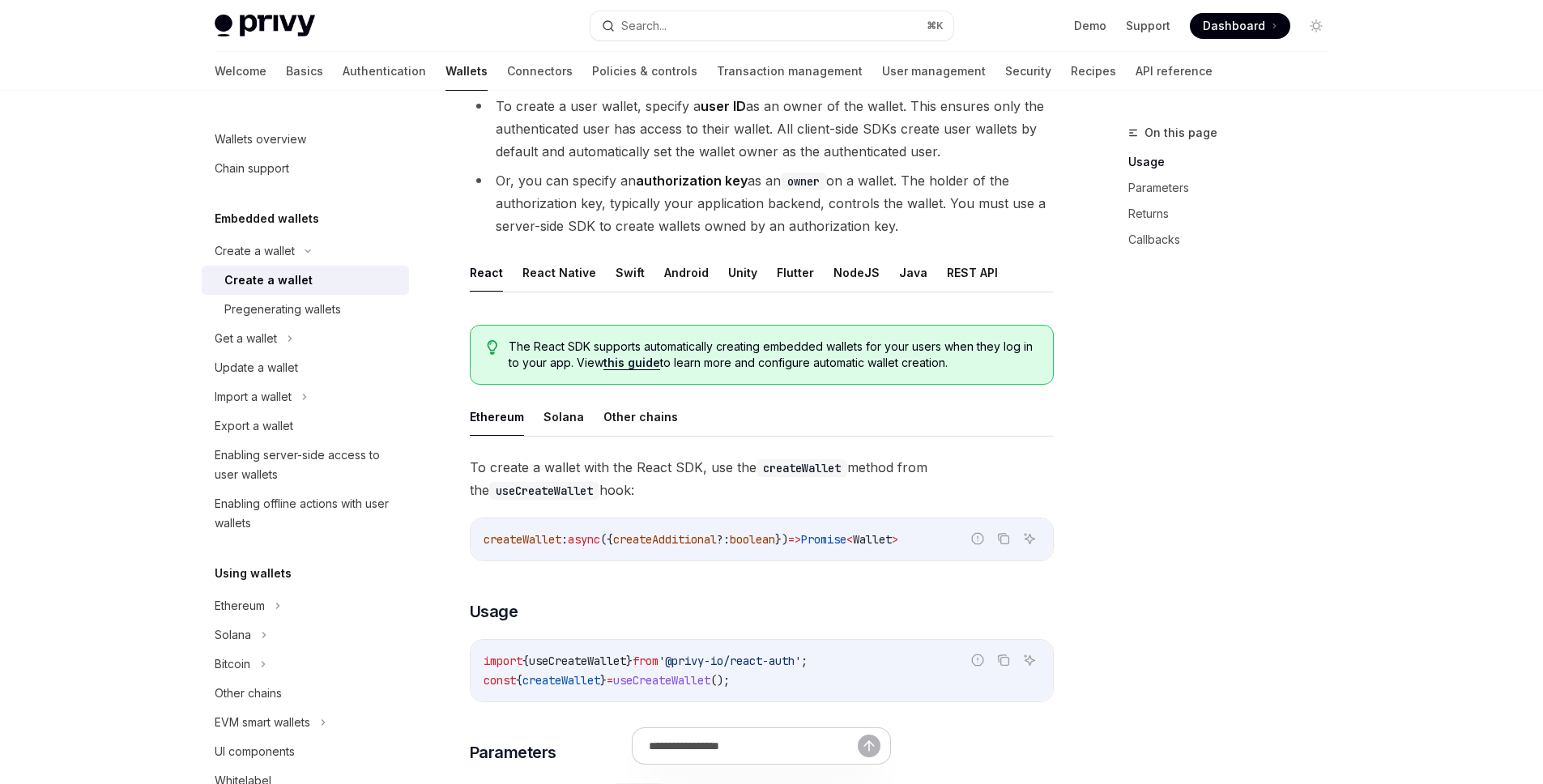
click at [801, 545] on span "=>" at bounding box center [794, 539] width 13 height 14
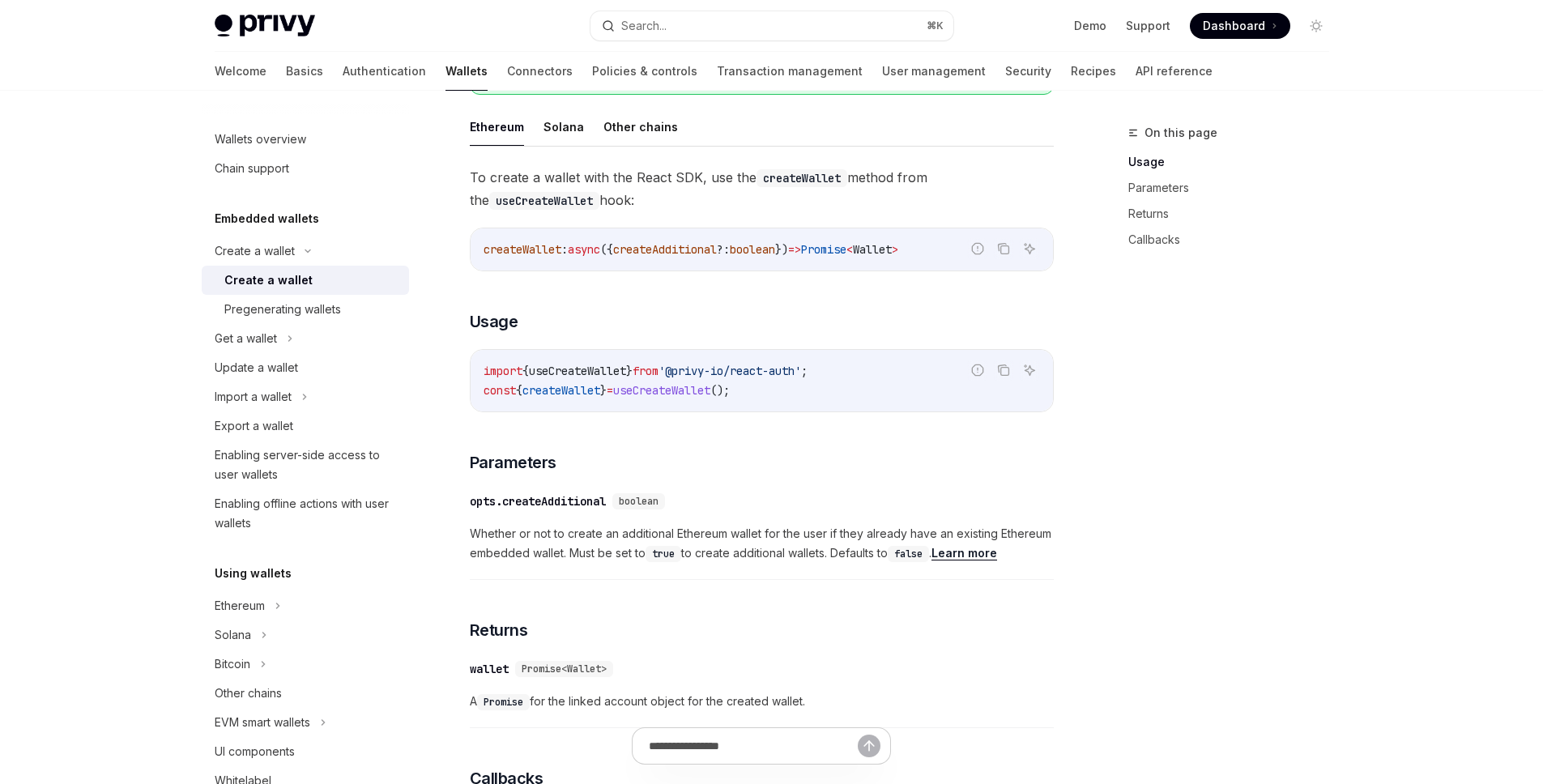
scroll to position [0, 0]
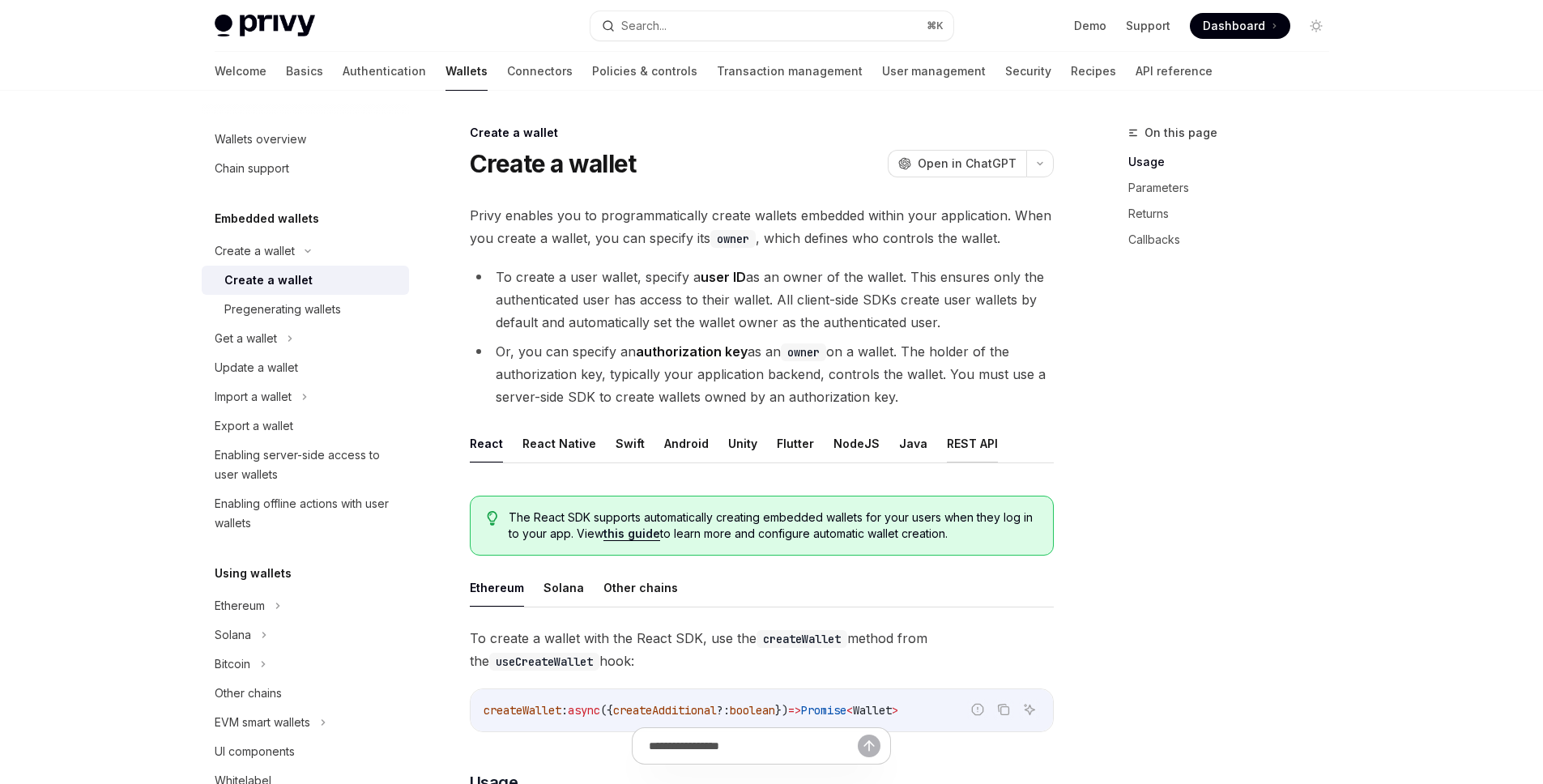
click at [947, 440] on button "REST API" at bounding box center [973, 443] width 51 height 38
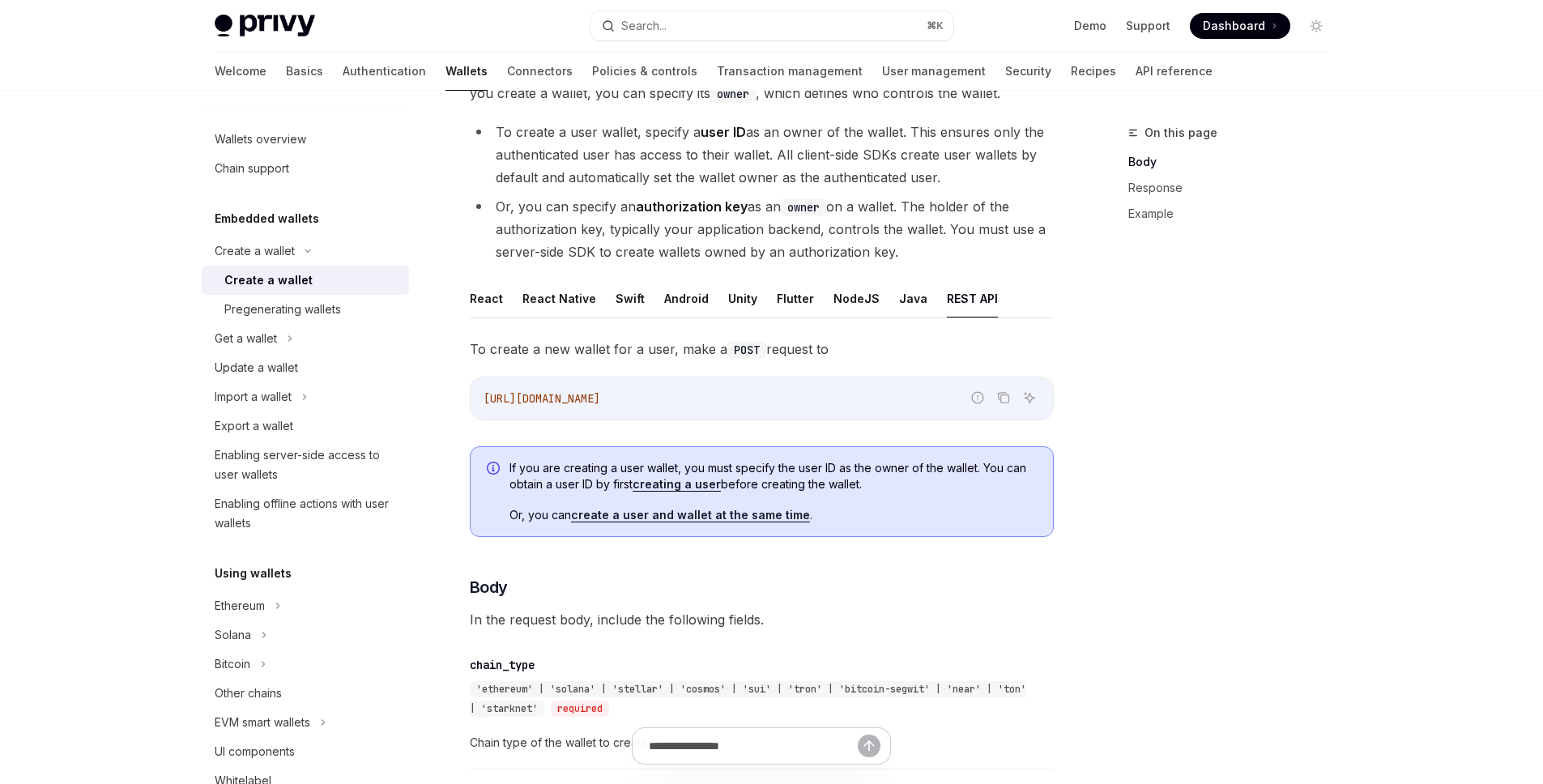
scroll to position [146, 0]
click at [663, 518] on link "create a user and wallet at the same time" at bounding box center [691, 514] width 239 height 14
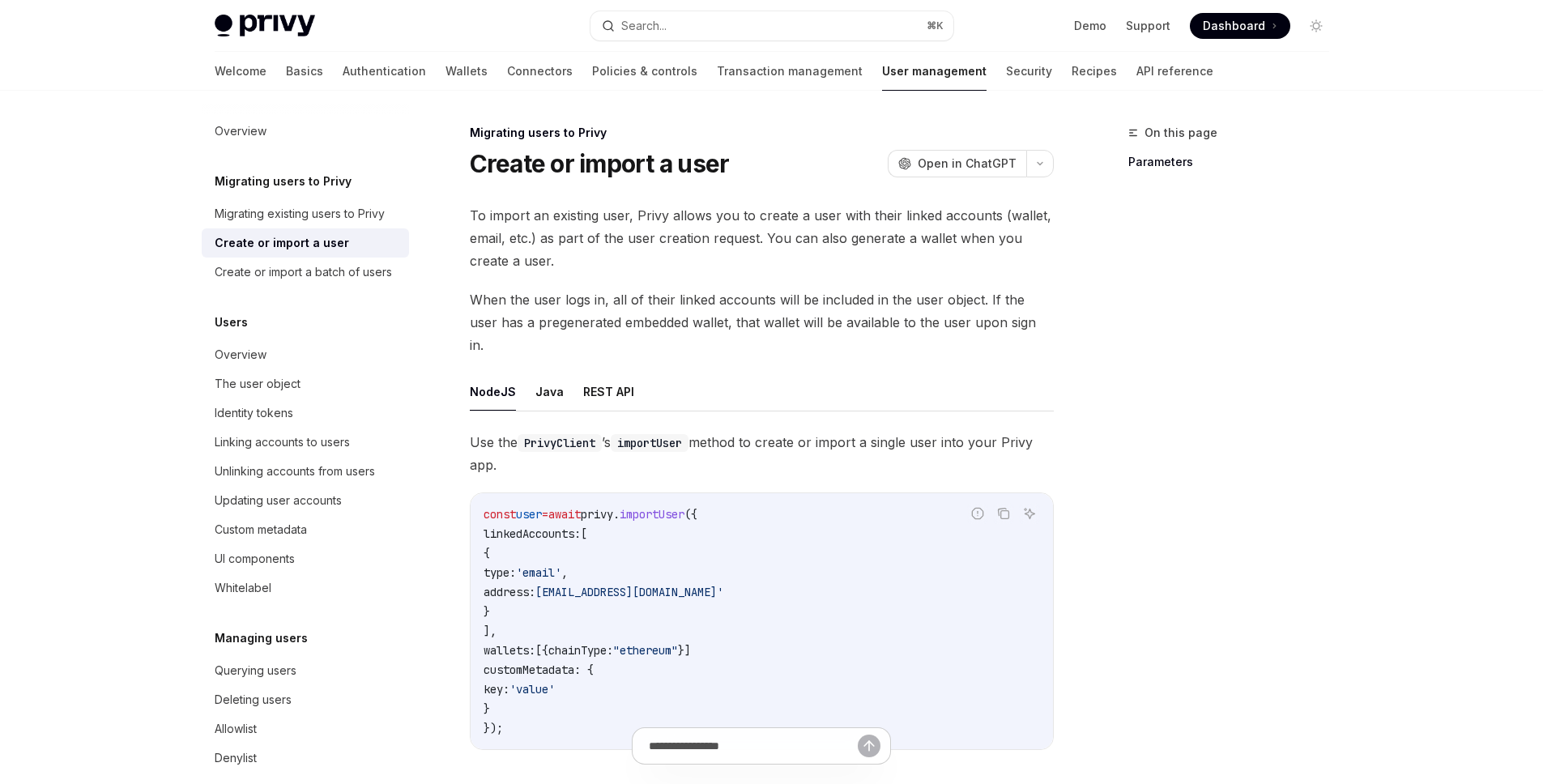
click at [237, 114] on div at bounding box center [305, 103] width 207 height 26
click at [237, 122] on div "Overview" at bounding box center [240, 131] width 52 height 20
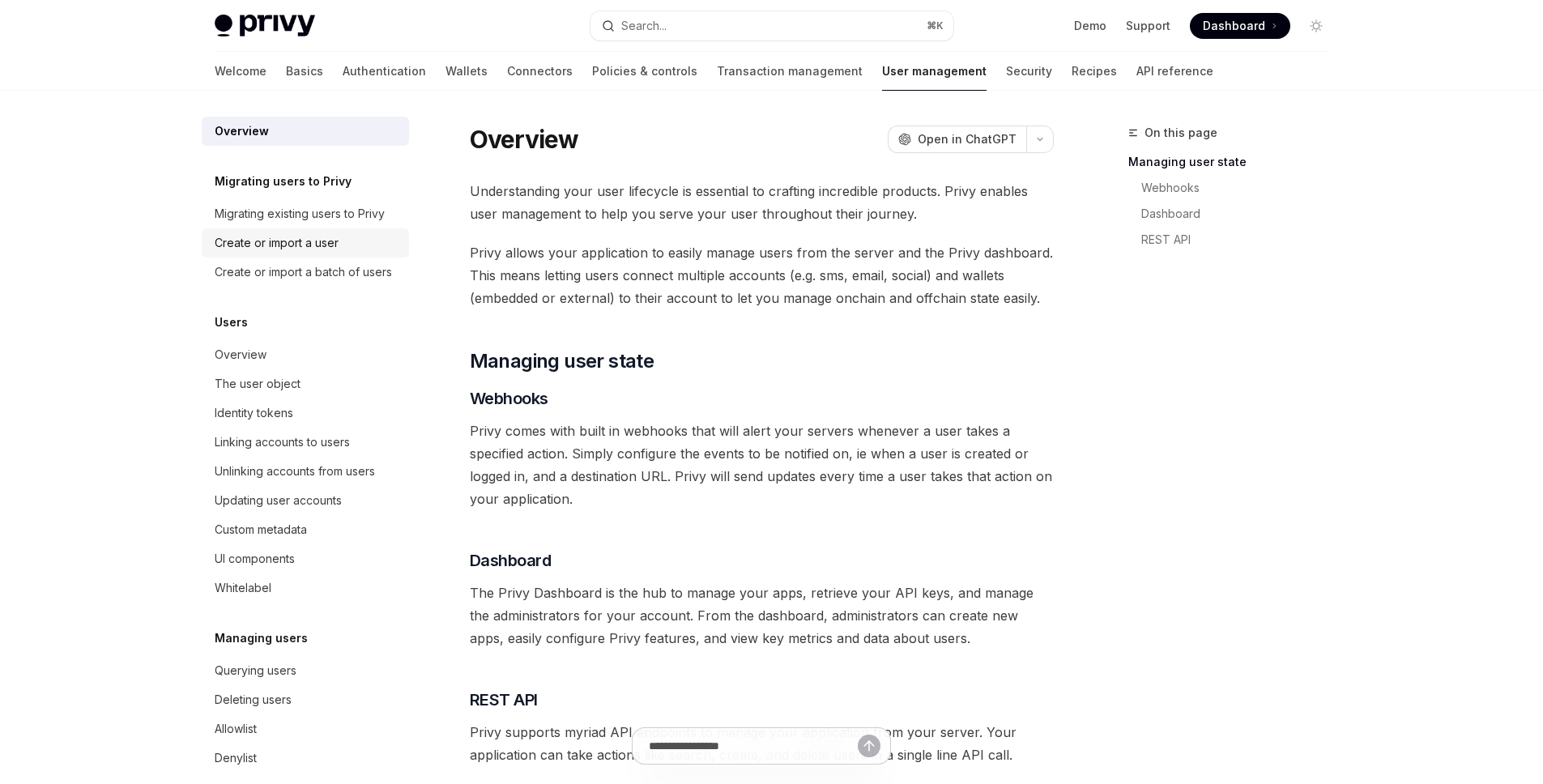
click at [298, 251] on div "Create or import a user" at bounding box center [276, 243] width 124 height 20
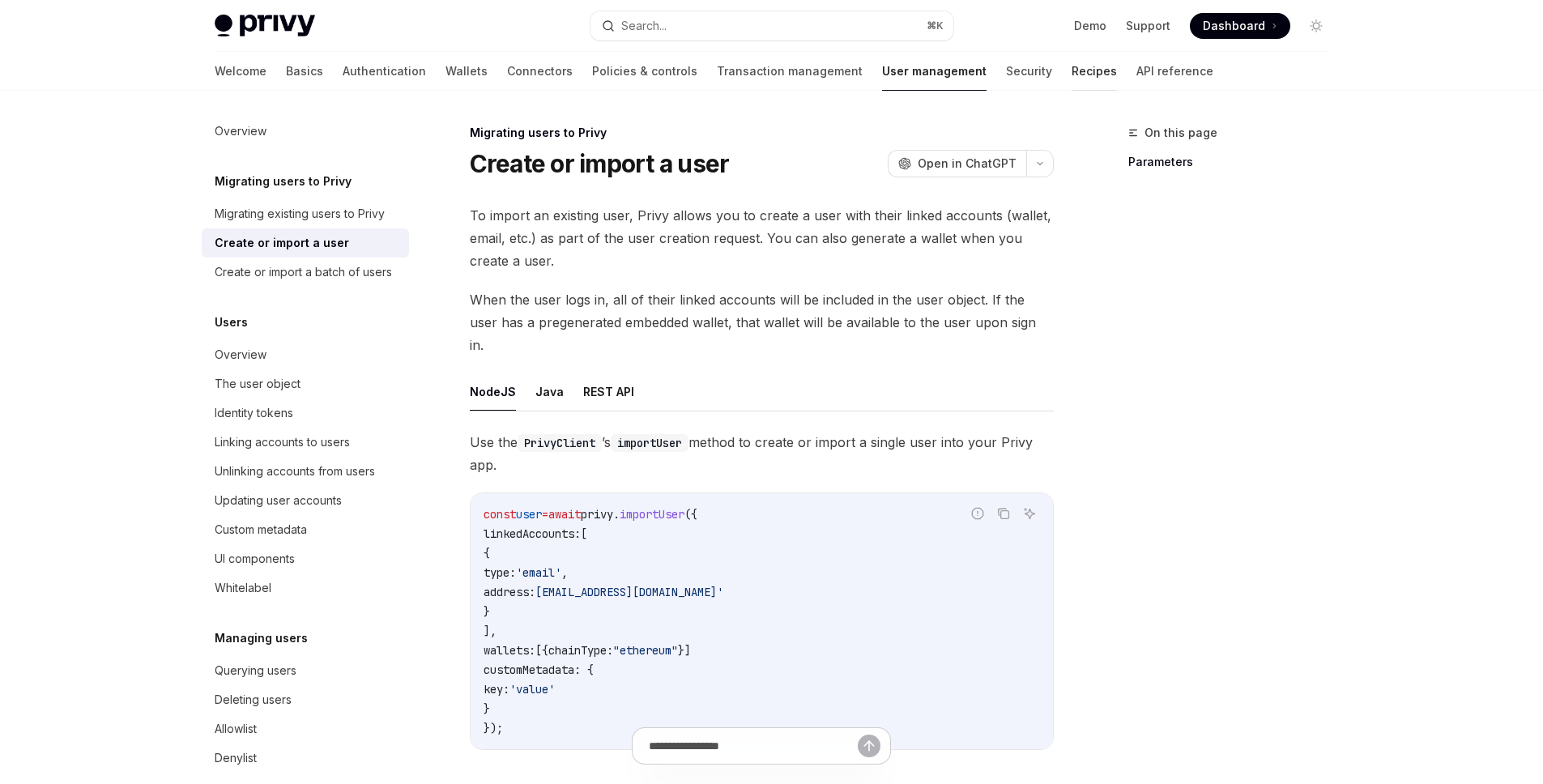
click at [1072, 73] on link "Recipes" at bounding box center [1094, 72] width 45 height 39
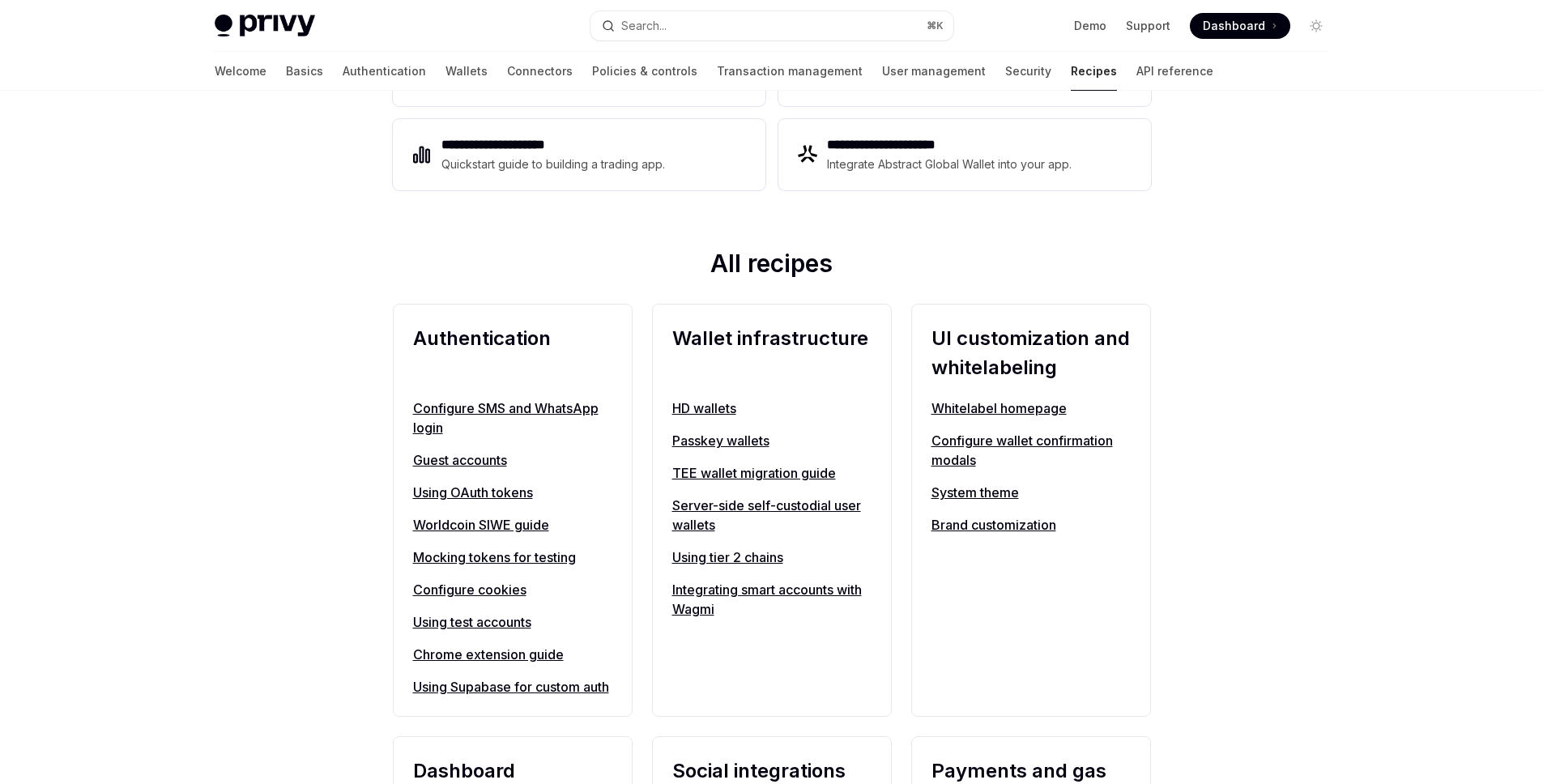
scroll to position [428, 0]
click at [494, 688] on link "Using Supabase for custom auth" at bounding box center [513, 685] width 199 height 20
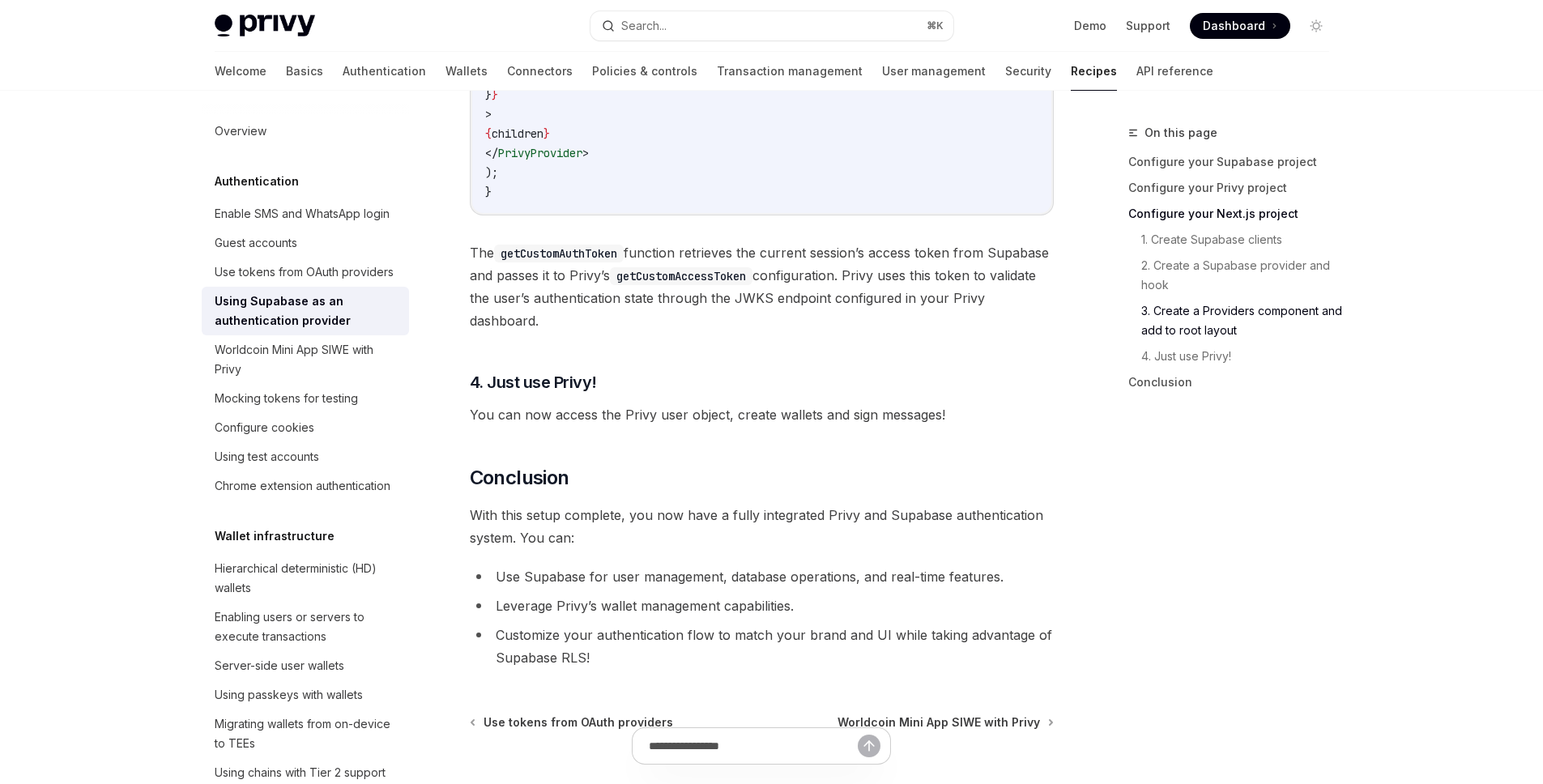
scroll to position [4069, 0]
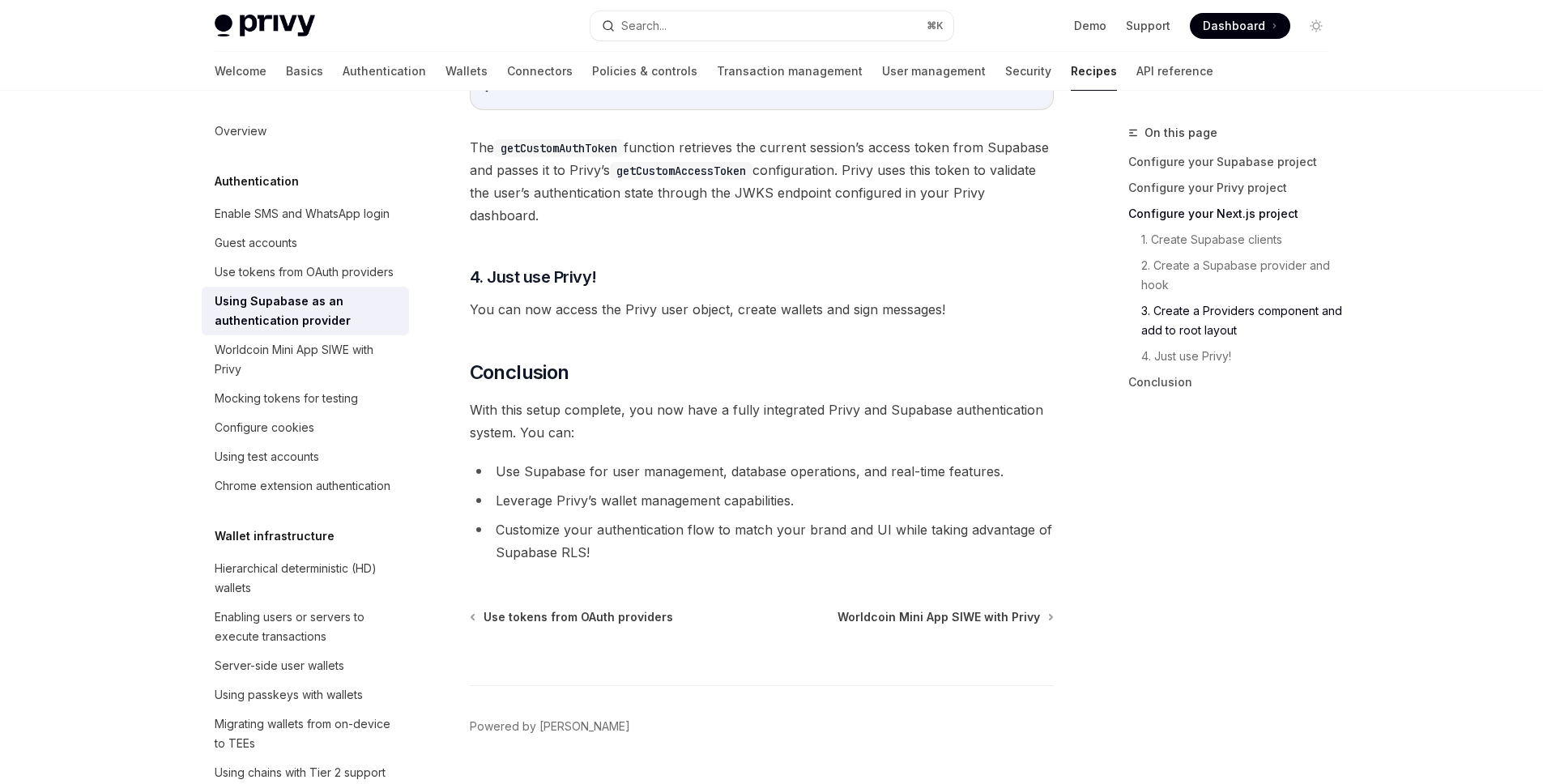
type textarea "*"
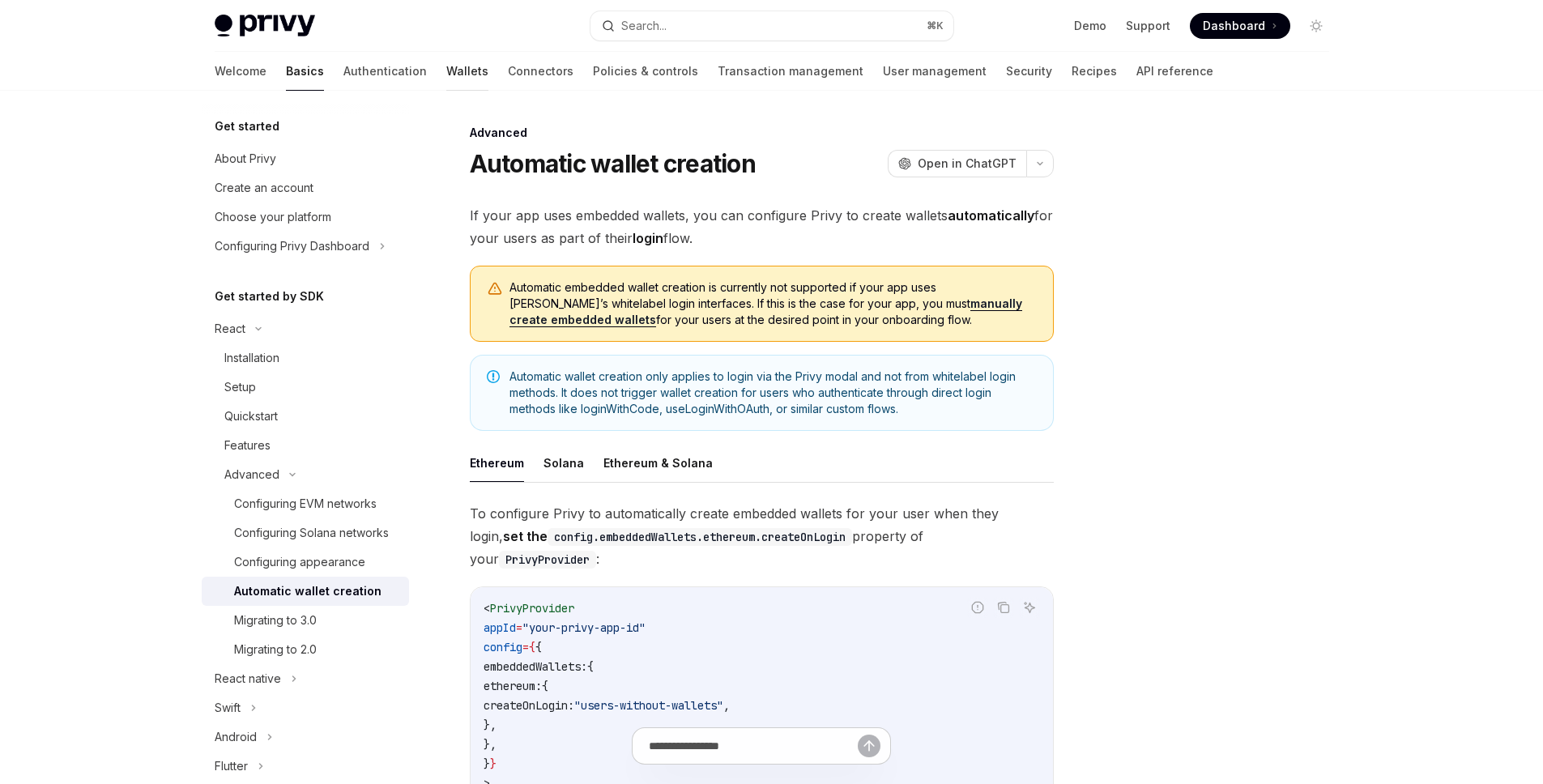
click at [446, 87] on link "Wallets" at bounding box center [466, 72] width 42 height 39
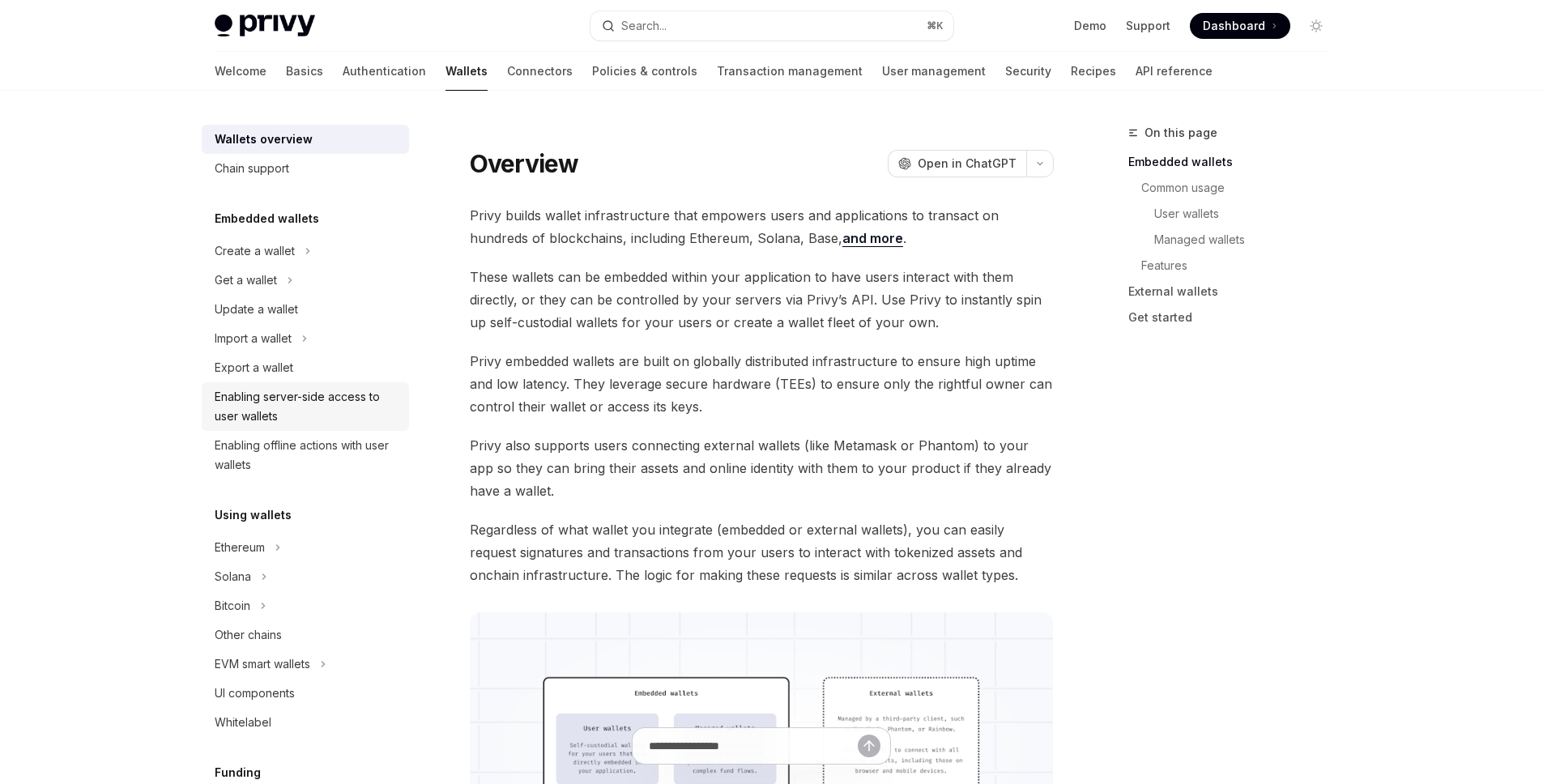
click at [362, 406] on div "Enabling server-side access to user wallets" at bounding box center [307, 406] width 185 height 39
type textarea "*"
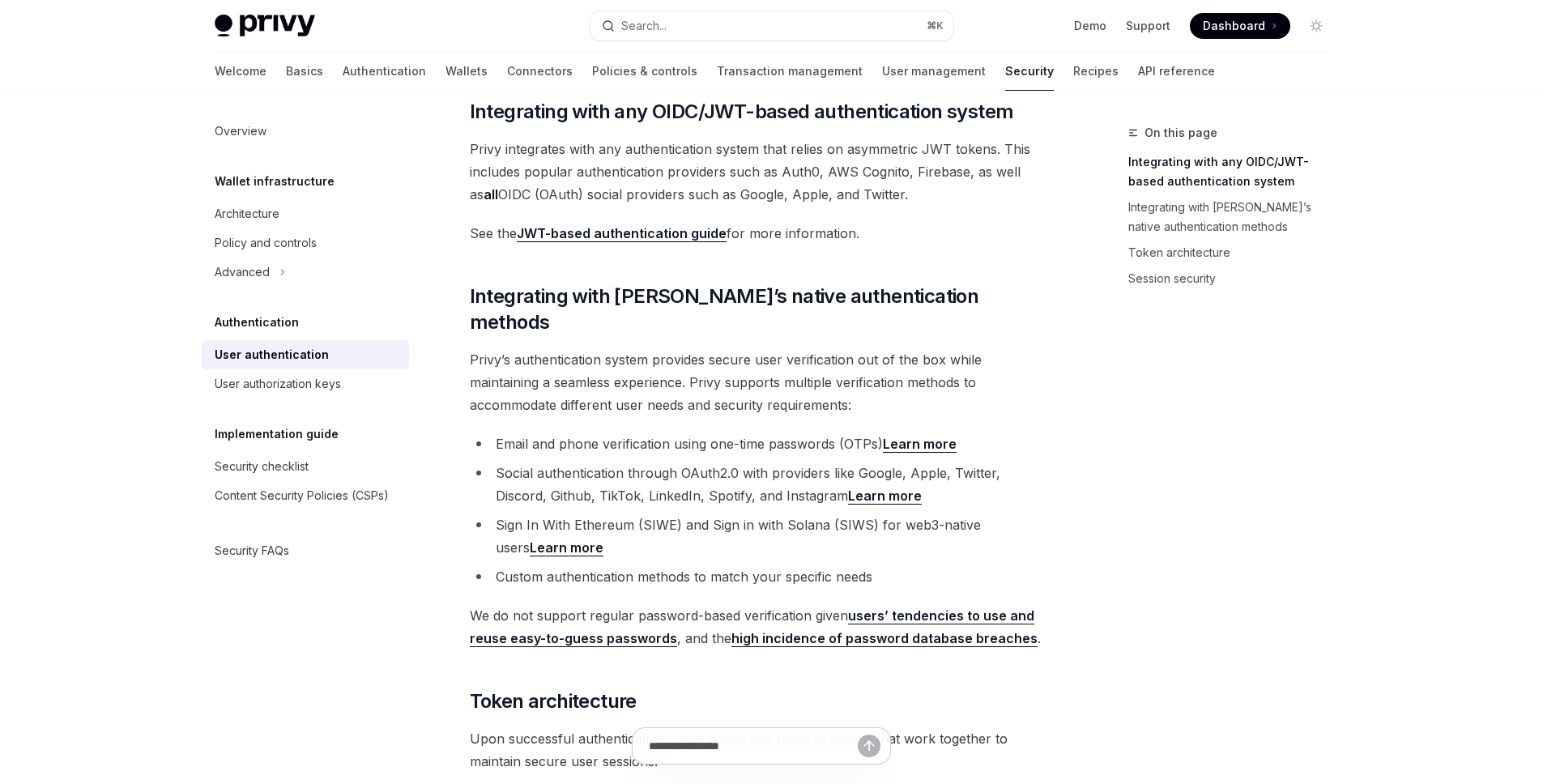
scroll to position [274, 0]
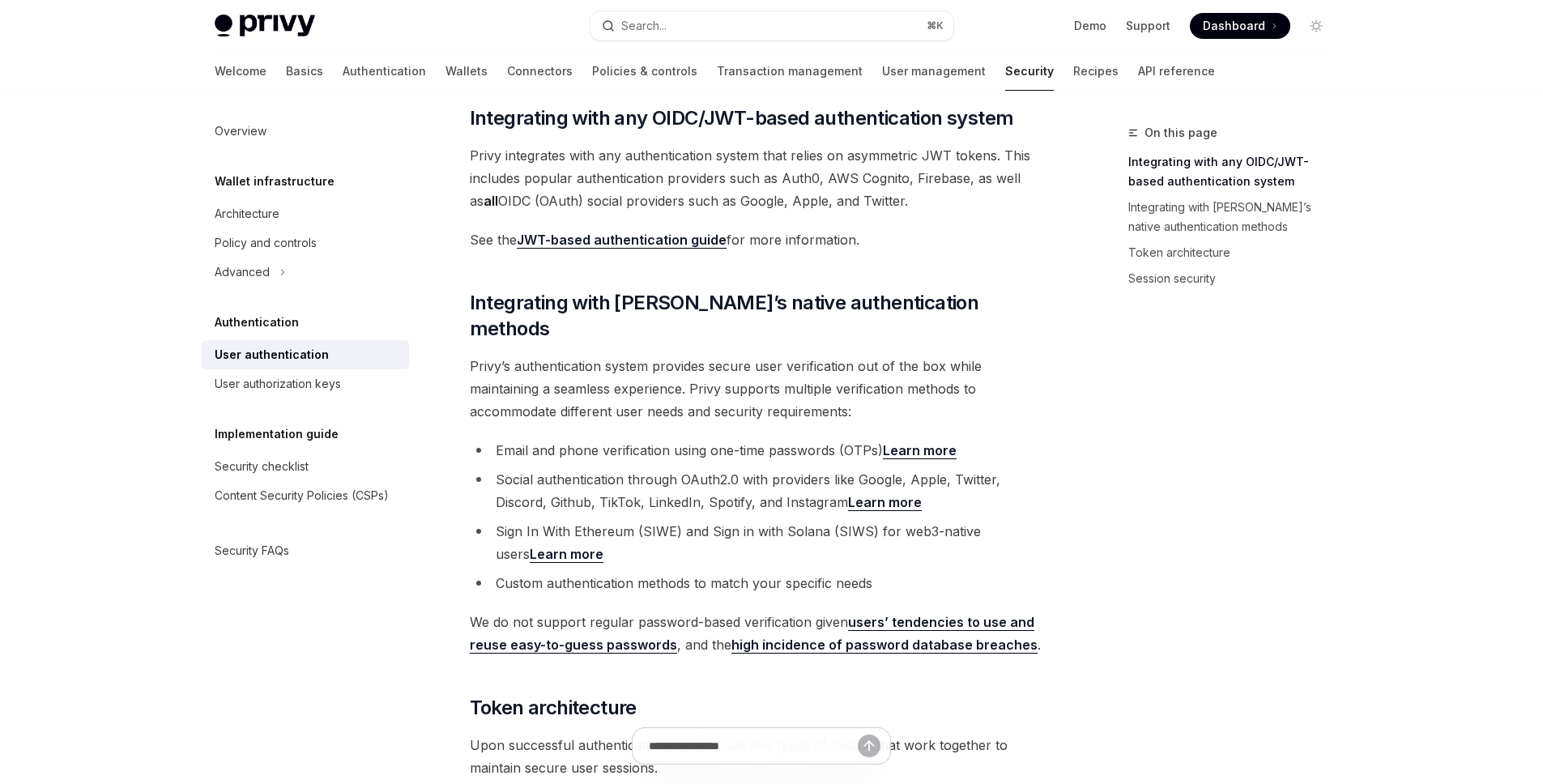
click at [544, 235] on link "JWT-based authentication guide" at bounding box center [621, 240] width 210 height 17
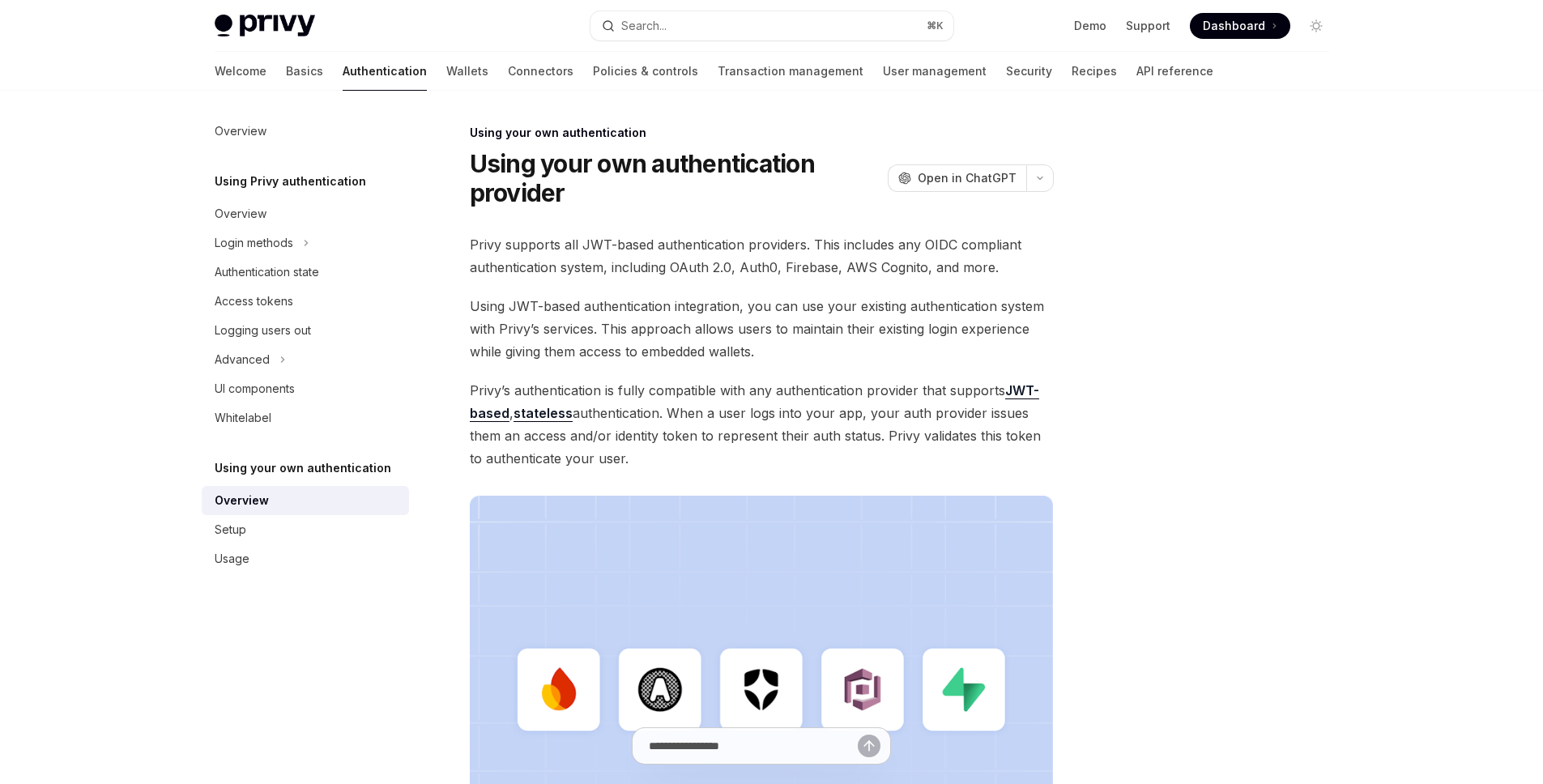
type textarea "*"
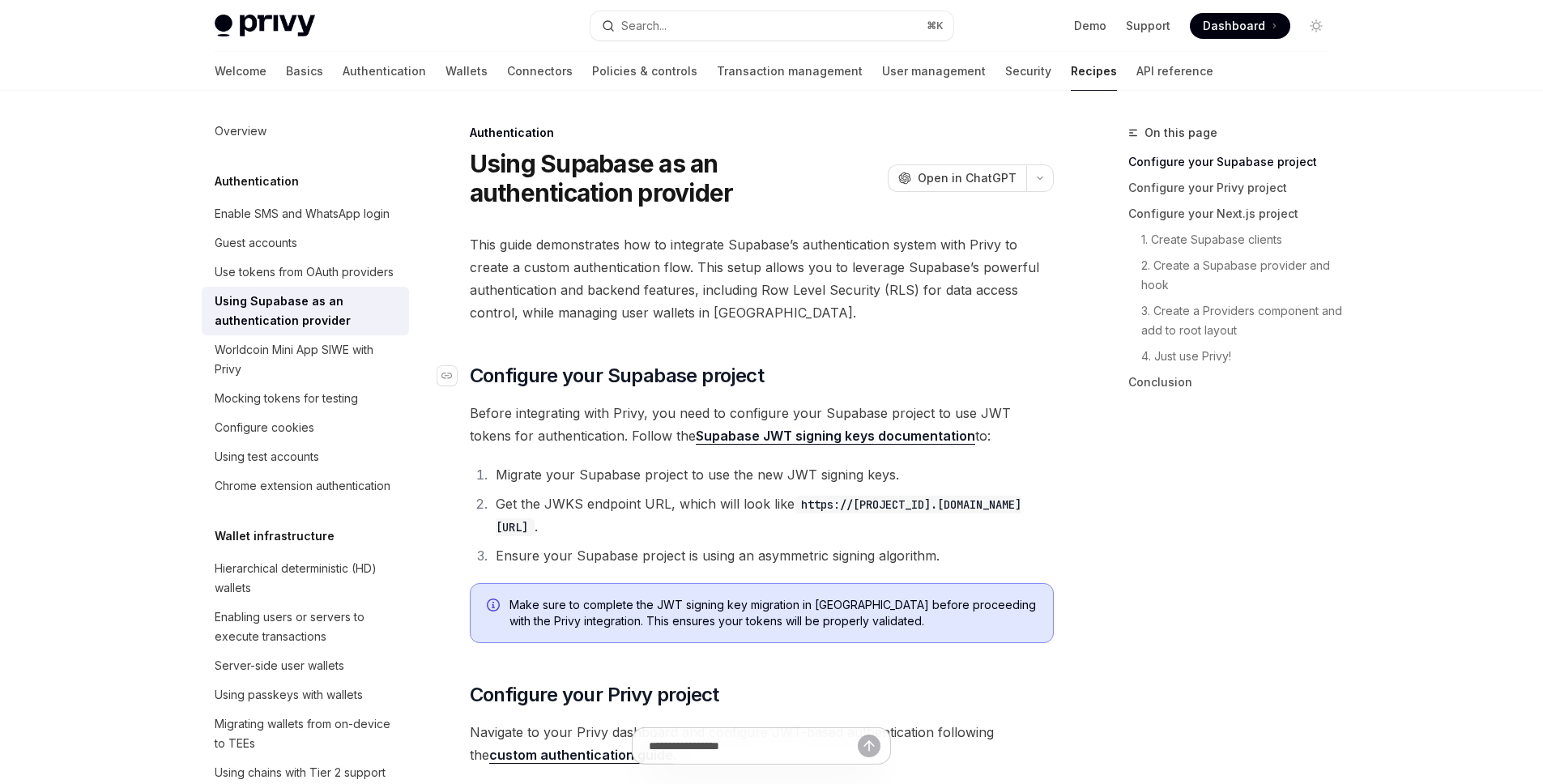
scroll to position [123, 0]
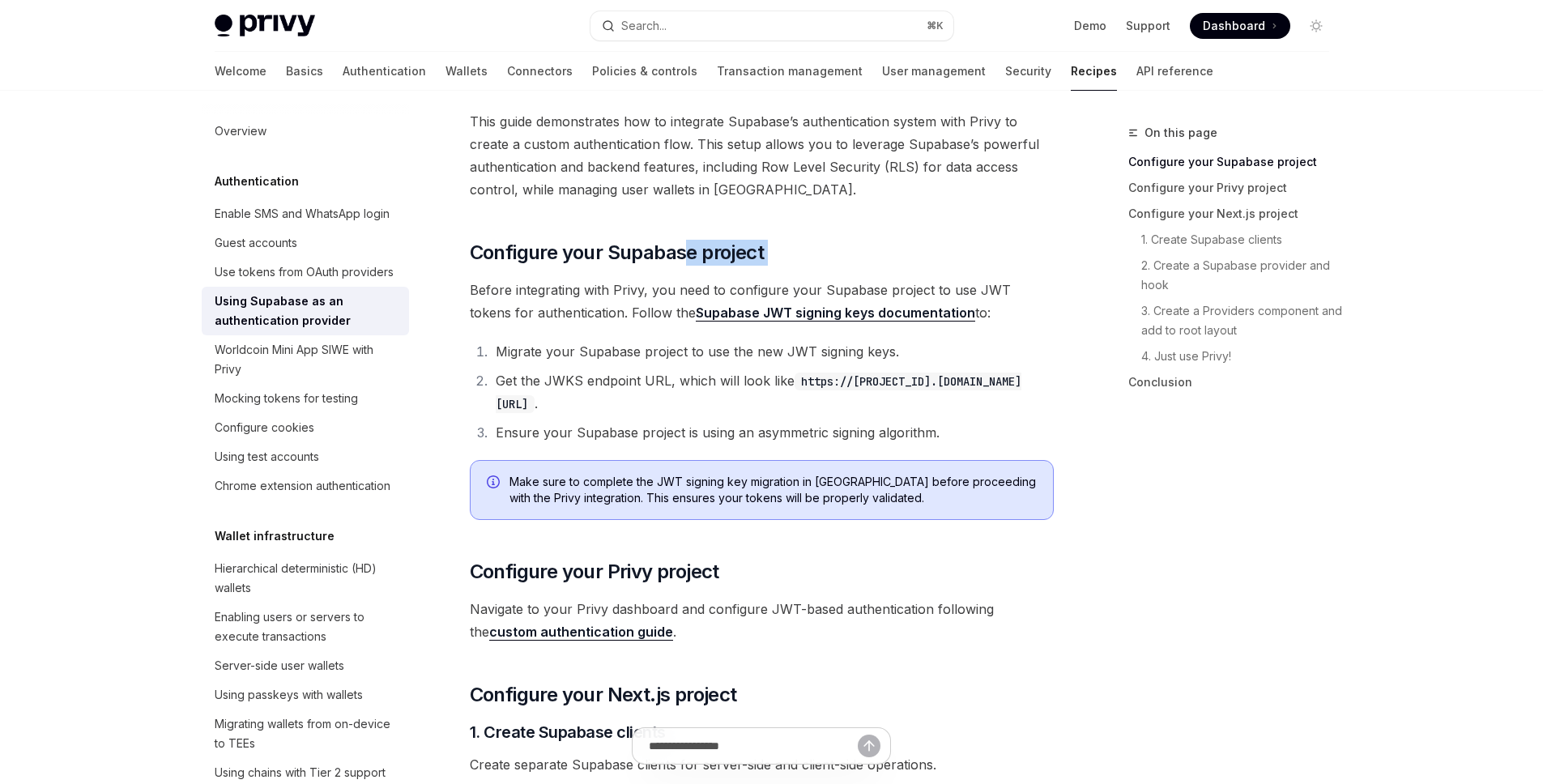
drag, startPoint x: 685, startPoint y: 251, endPoint x: 842, endPoint y: 268, distance: 157.9
drag, startPoint x: 662, startPoint y: 345, endPoint x: 989, endPoint y: 361, distance: 327.4
click at [989, 361] on li "Migrate your Supabase project to use the new JWT signing keys." at bounding box center [772, 351] width 563 height 23
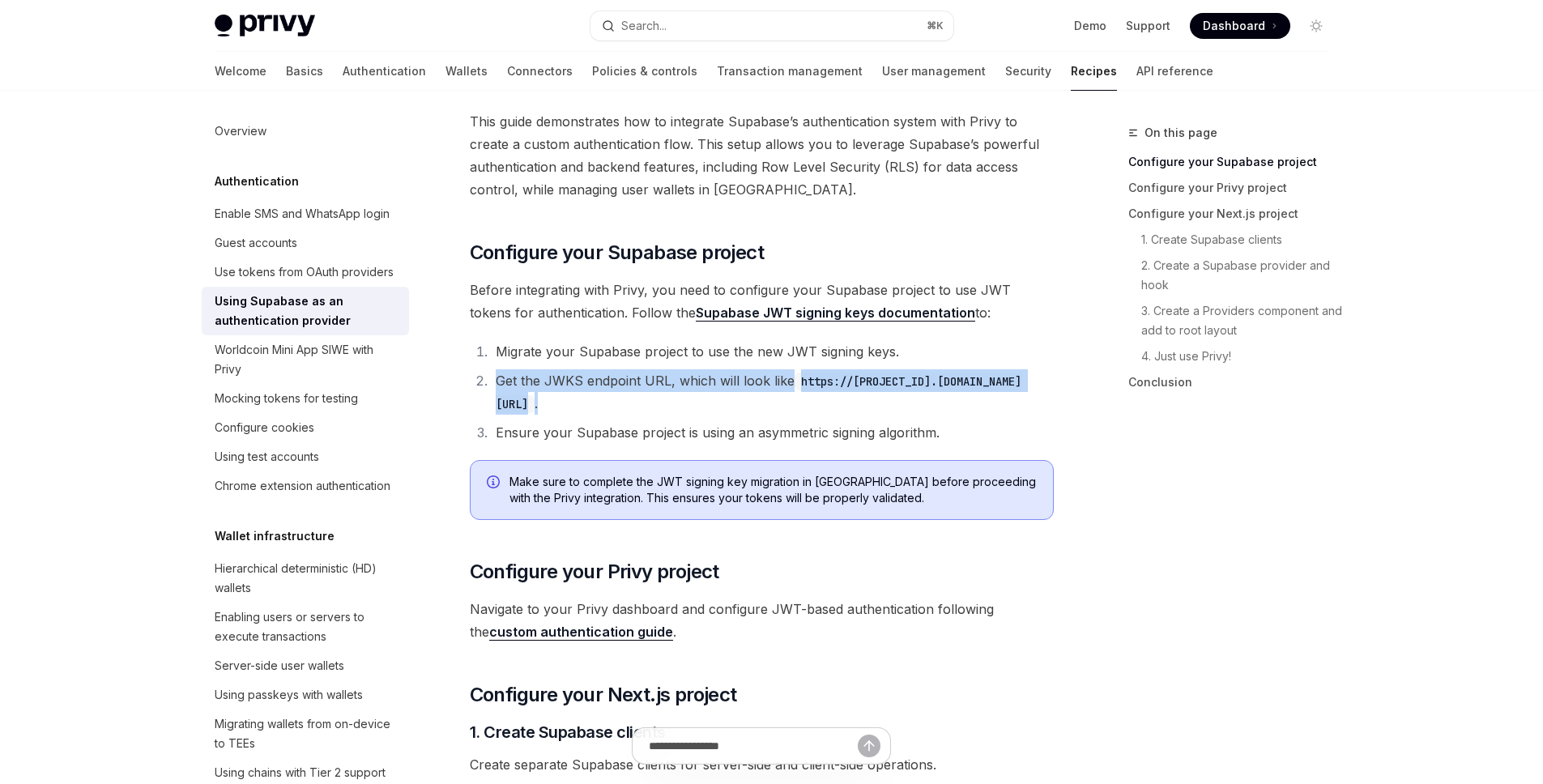
drag, startPoint x: 488, startPoint y: 381, endPoint x: 954, endPoint y: 401, distance: 466.4
click at [954, 401] on li "Get the JWKS endpoint URL, which will look like https://[PROJECT_ID].[DOMAIN_NA…" at bounding box center [772, 391] width 563 height 45
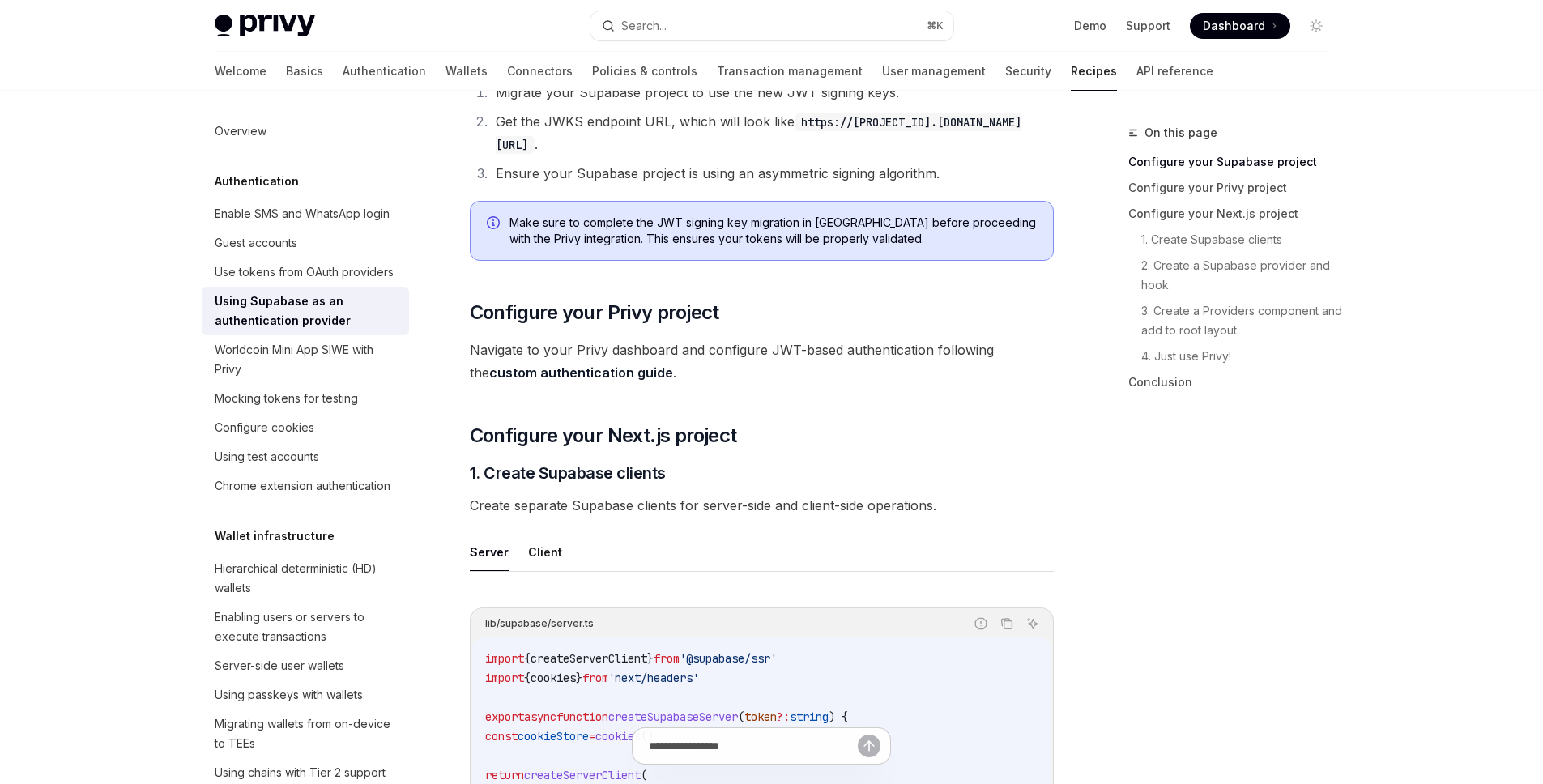
scroll to position [384, 0]
drag, startPoint x: 661, startPoint y: 373, endPoint x: 454, endPoint y: 377, distance: 207.0
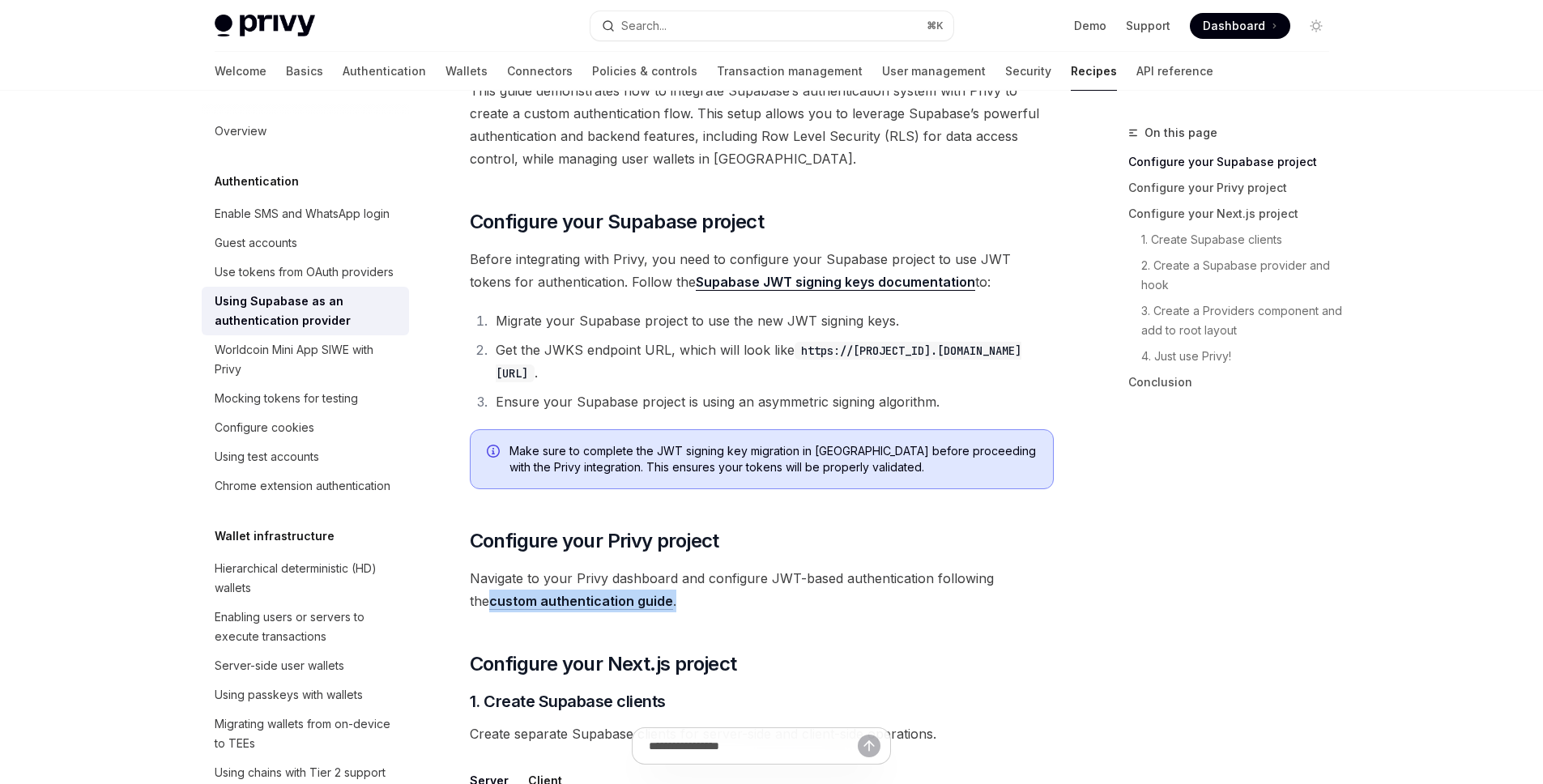
scroll to position [0, 0]
